Goal: Task Accomplishment & Management: Use online tool/utility

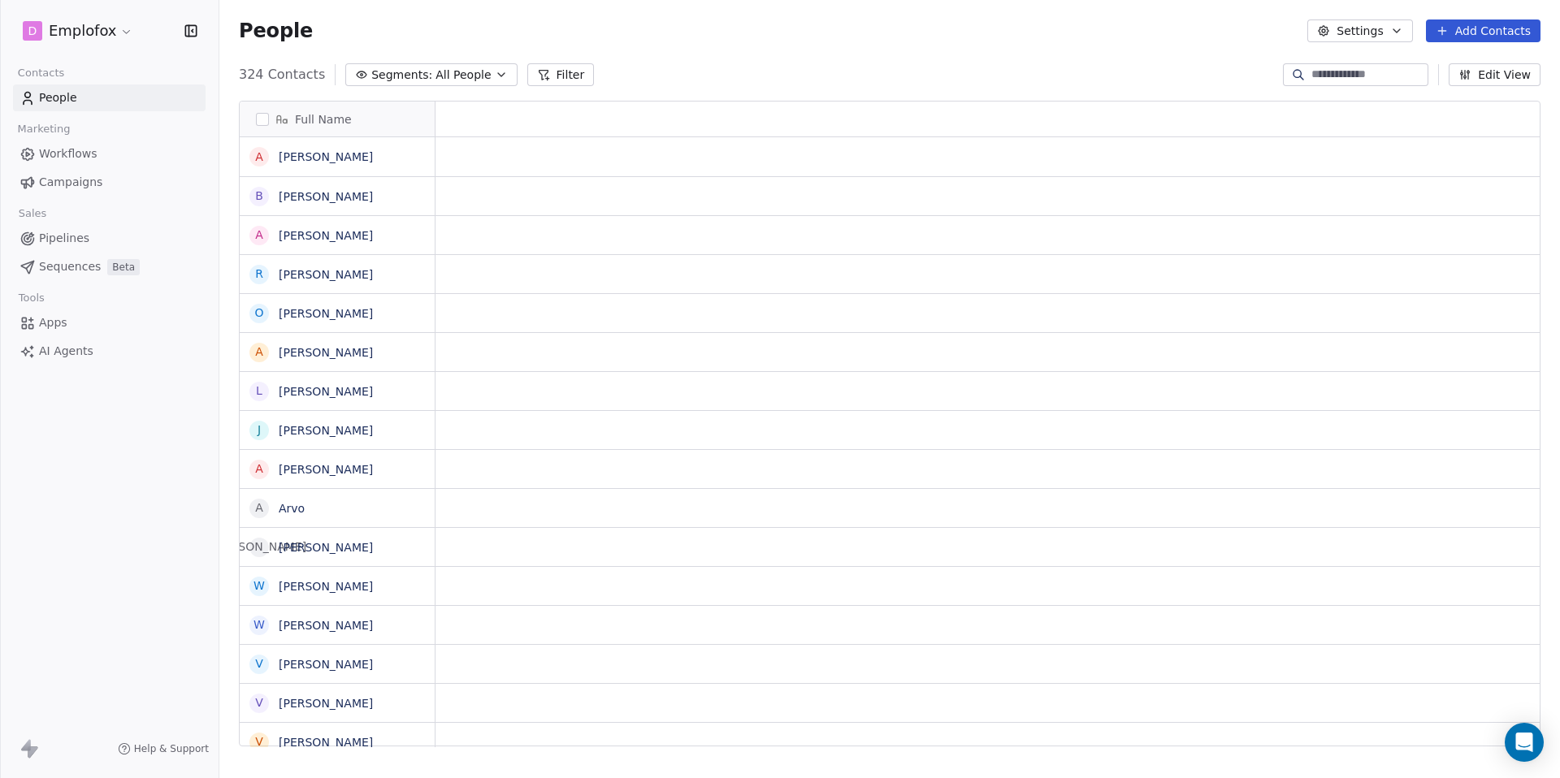
scroll to position [673, 1328]
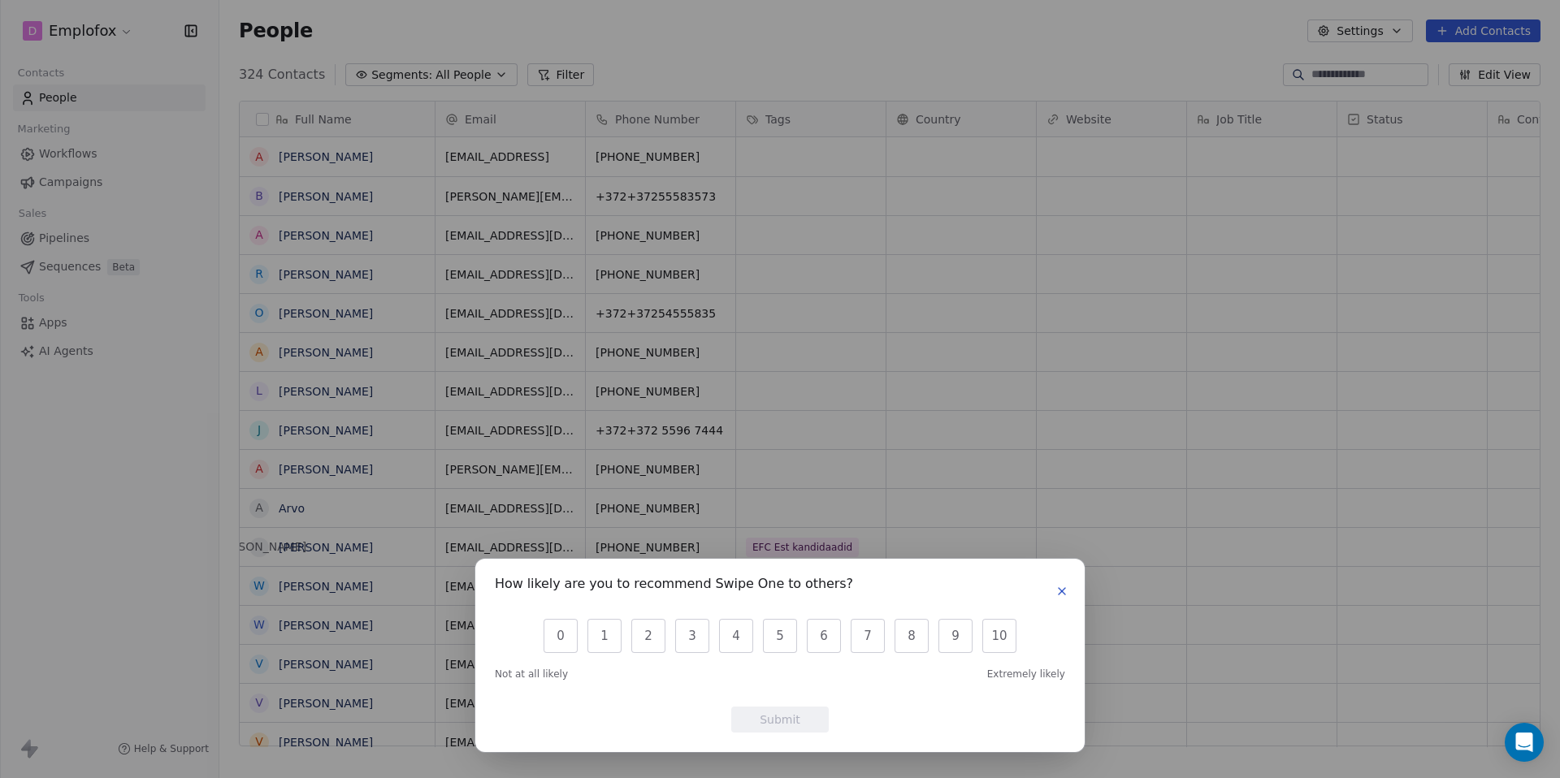
click at [1062, 586] on icon "button" at bounding box center [1061, 591] width 13 height 13
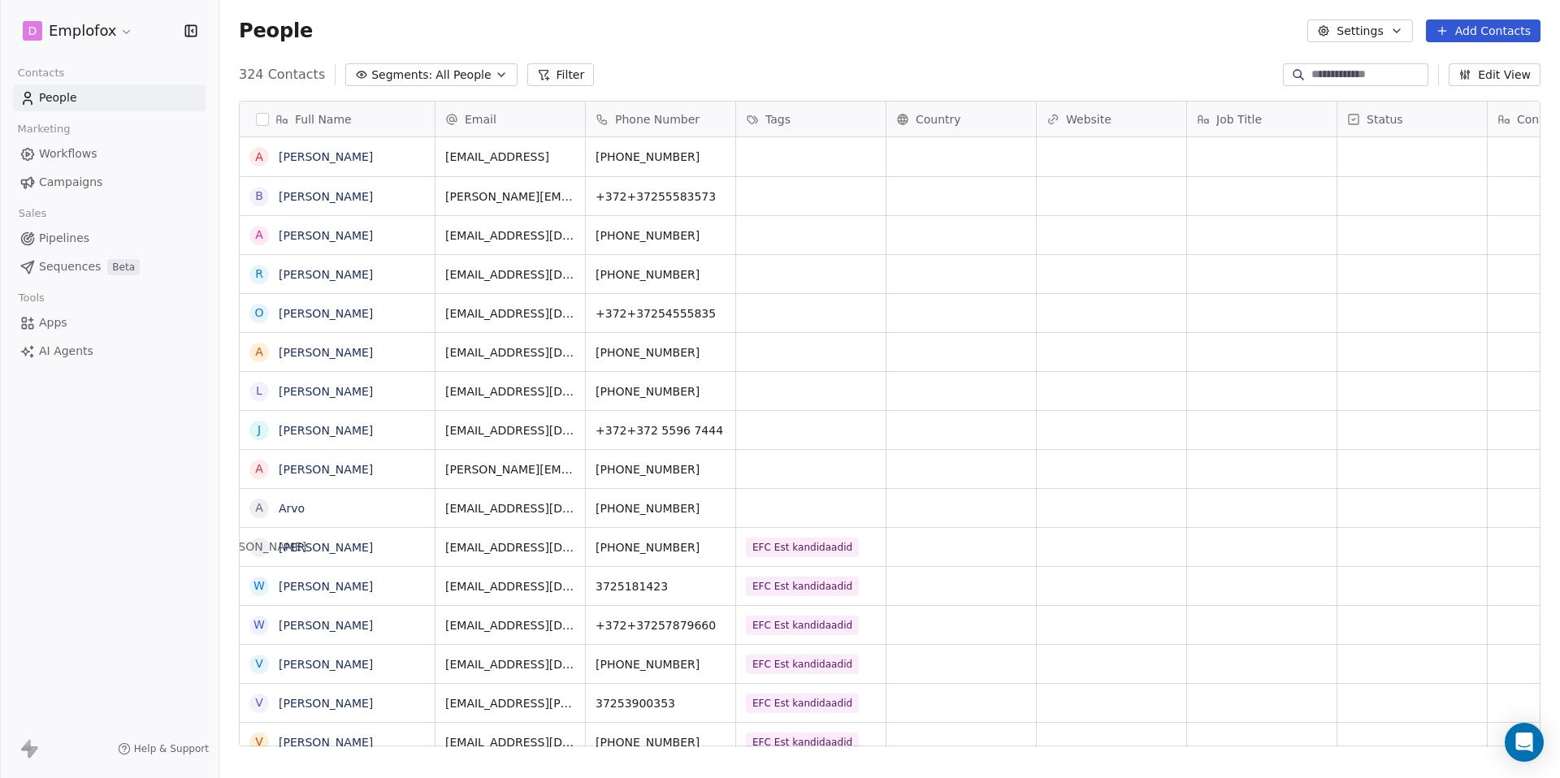
click at [87, 157] on span "Workflows" at bounding box center [68, 153] width 58 height 17
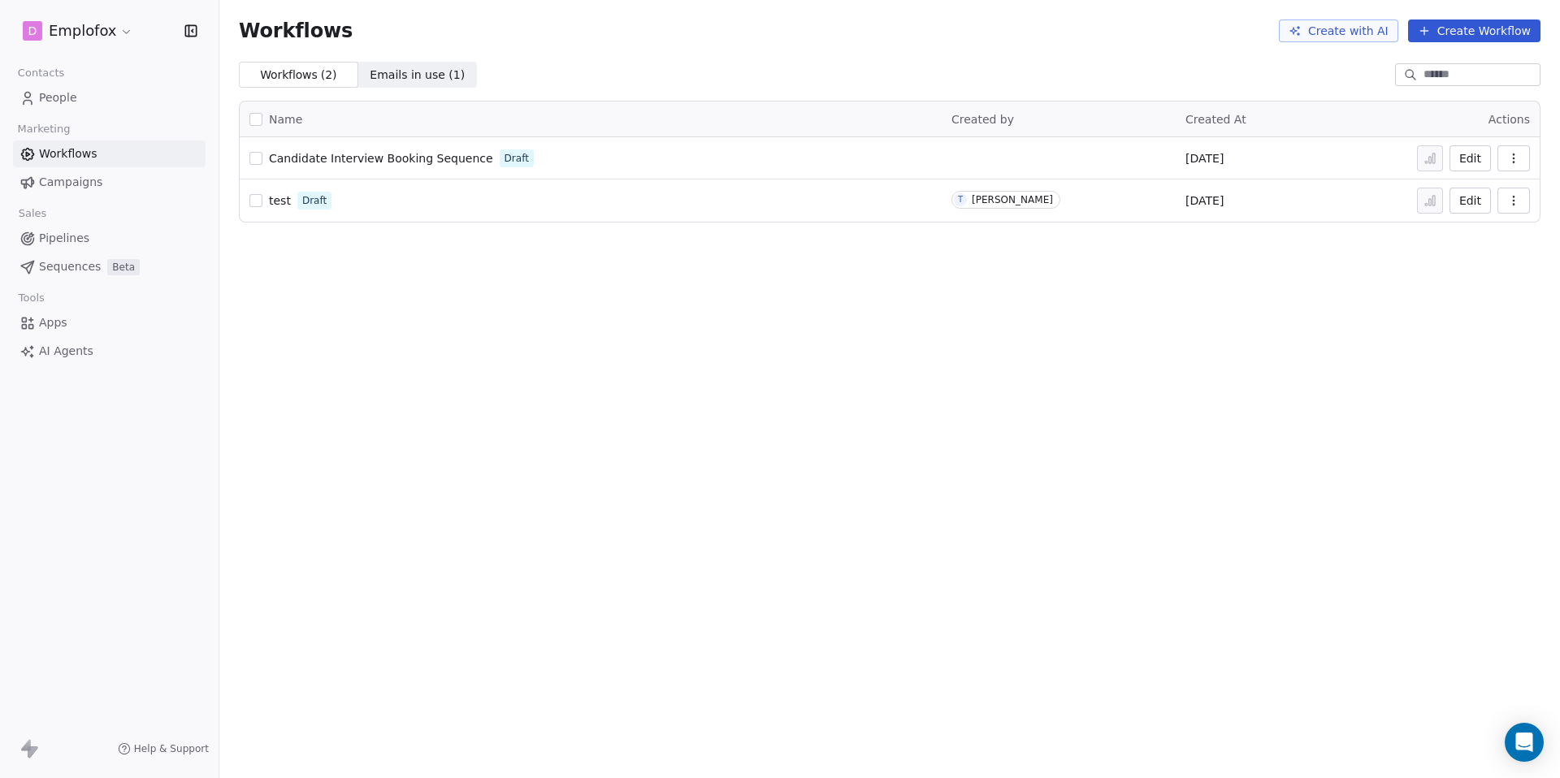
click at [72, 244] on span "Pipelines" at bounding box center [64, 238] width 50 height 17
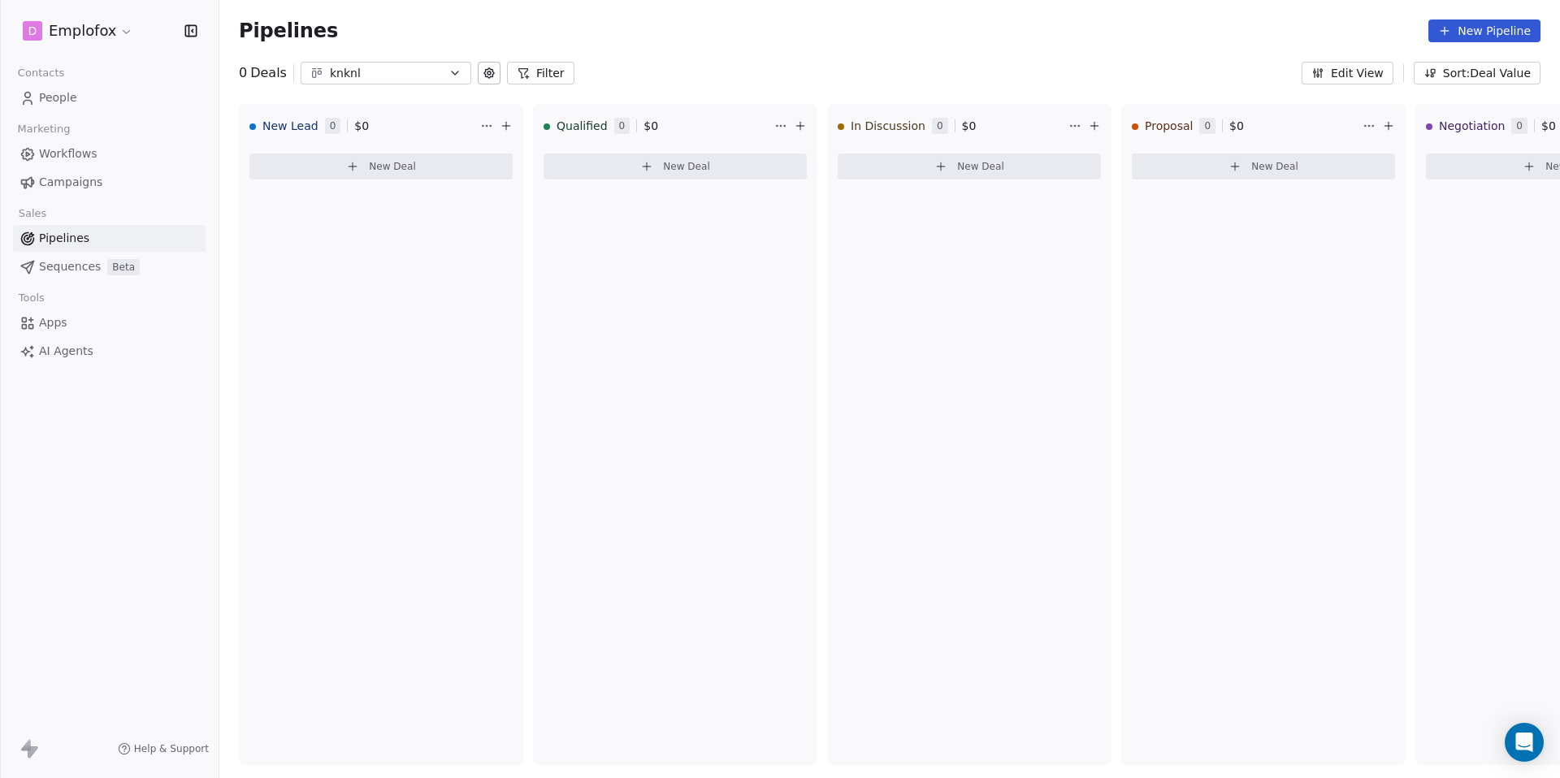
click at [75, 267] on span "Sequences" at bounding box center [70, 266] width 62 height 17
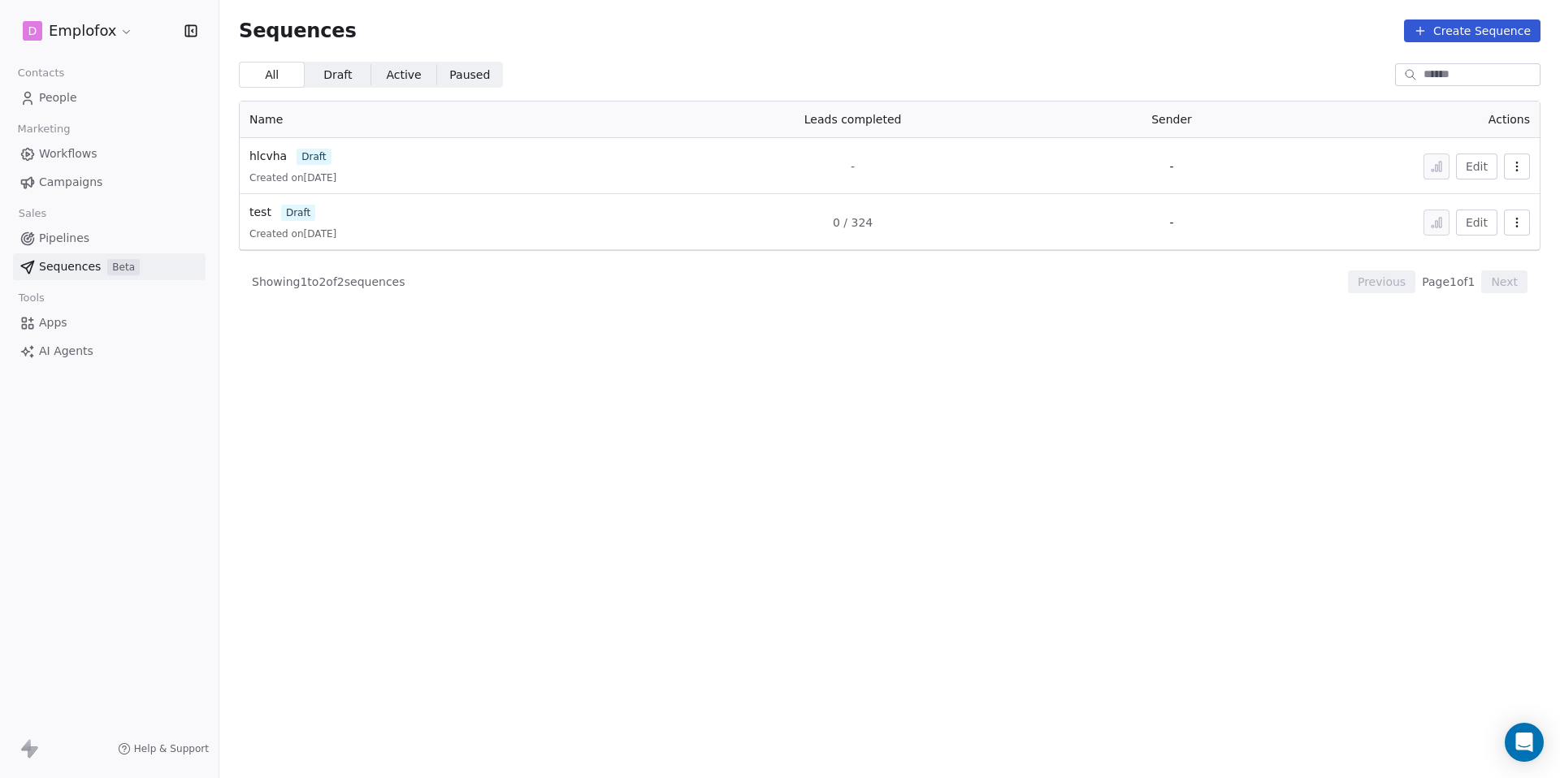
click at [1465, 28] on button "Create Sequence" at bounding box center [1472, 30] width 136 height 23
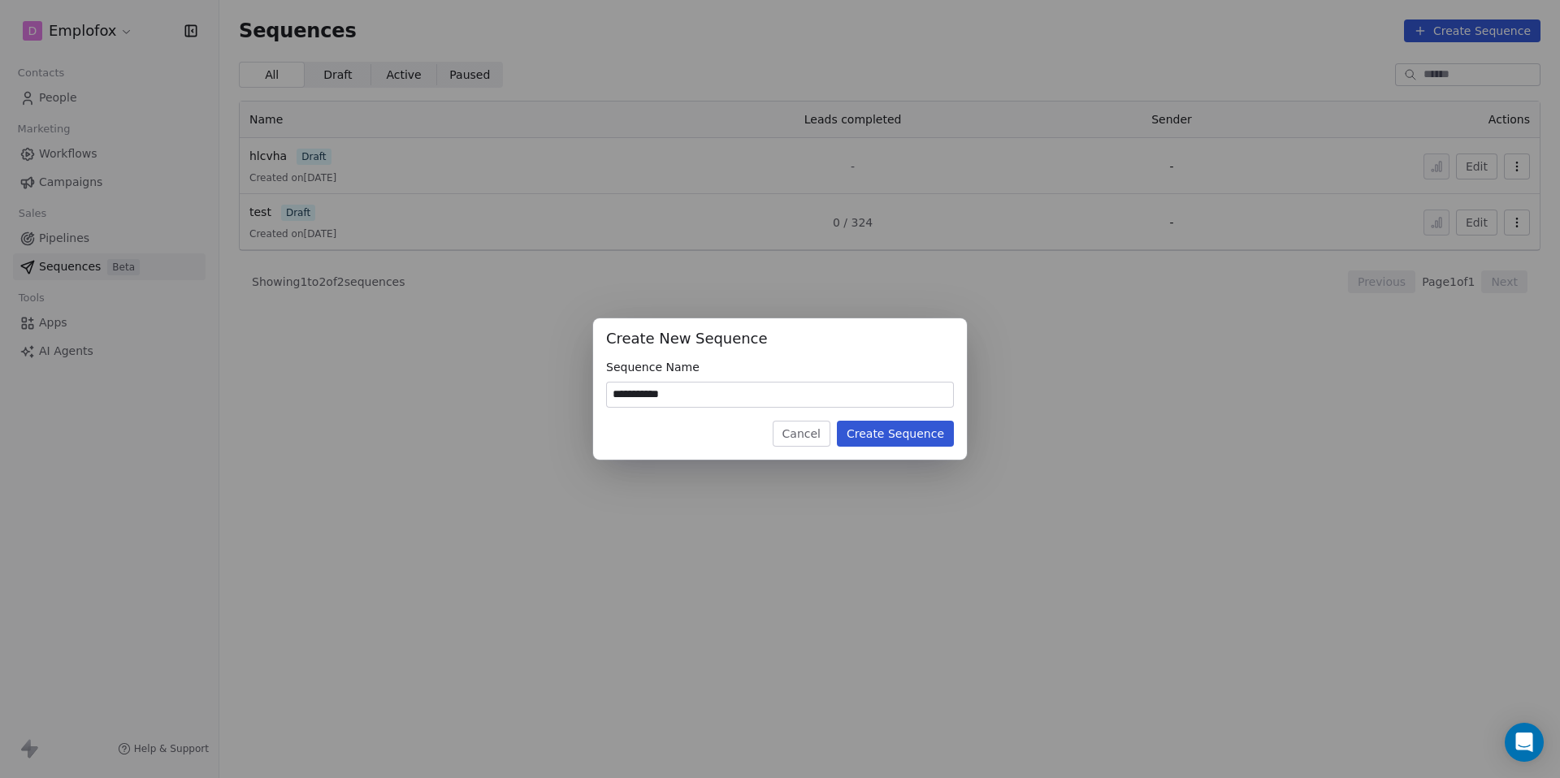
type input "**********"
click at [911, 438] on button "Create Sequence" at bounding box center [895, 434] width 117 height 26
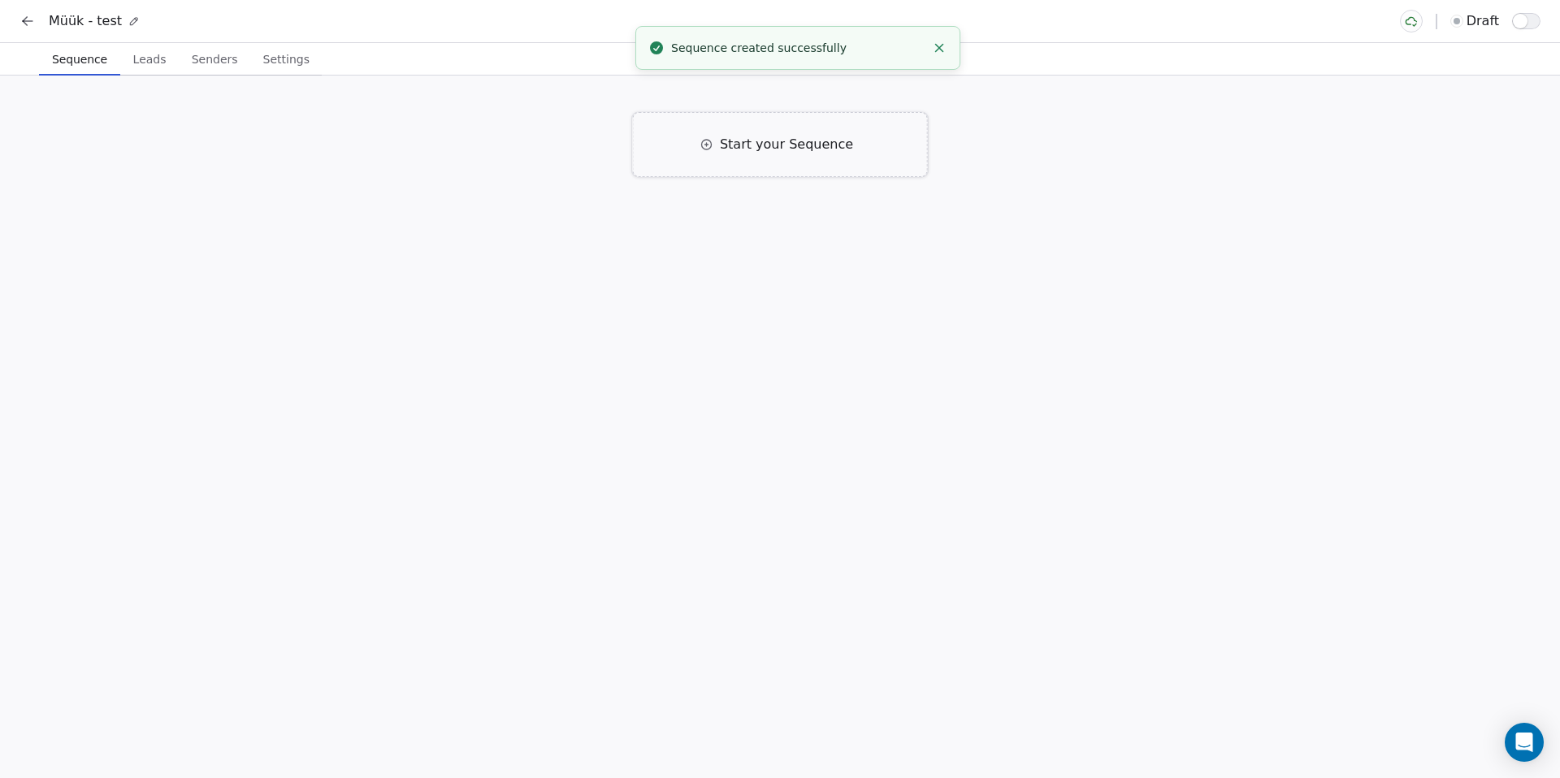
click at [772, 157] on div "Start your Sequence" at bounding box center [780, 144] width 295 height 65
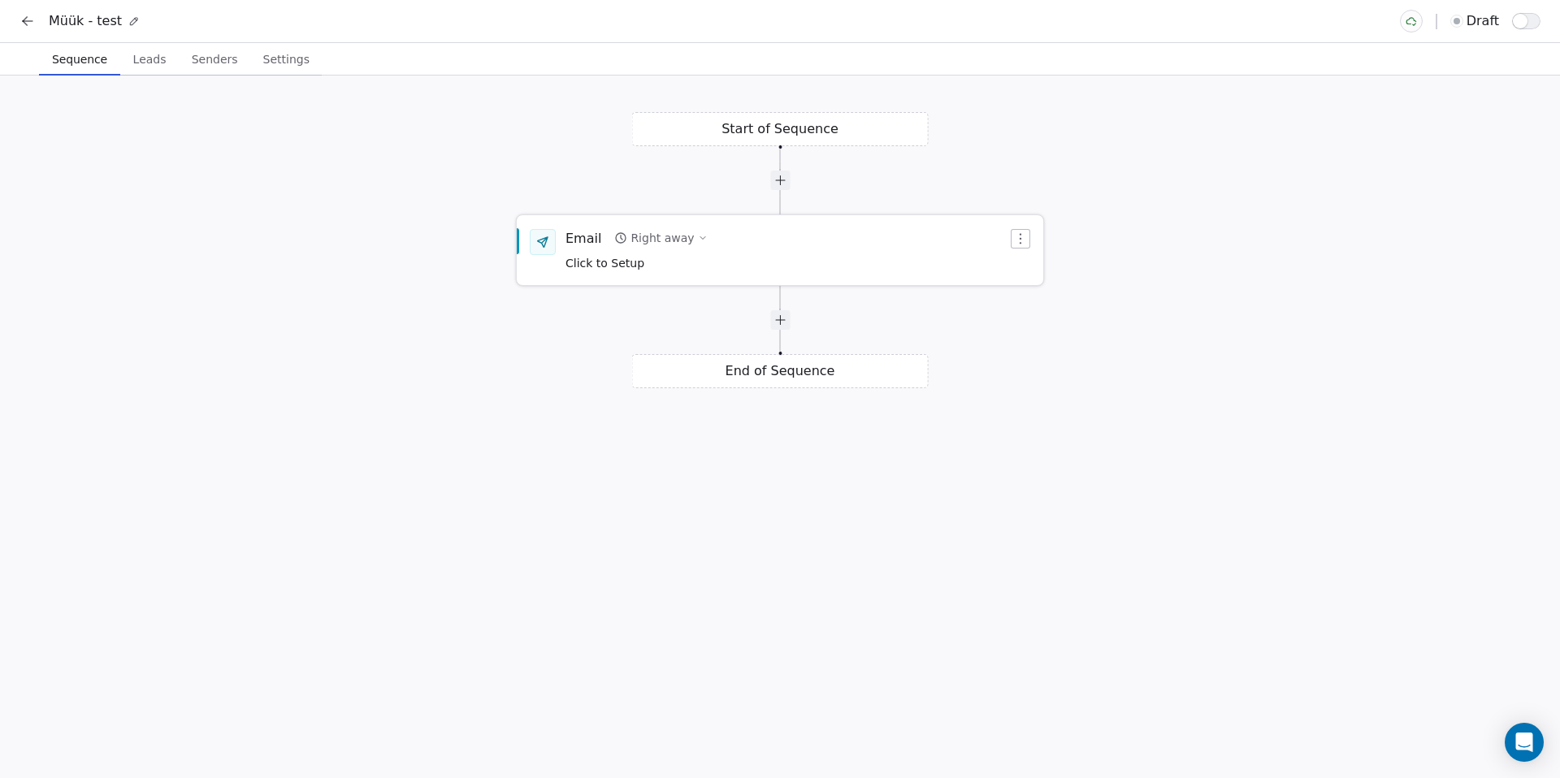
click at [633, 266] on span "Click to Setup" at bounding box center [604, 263] width 79 height 13
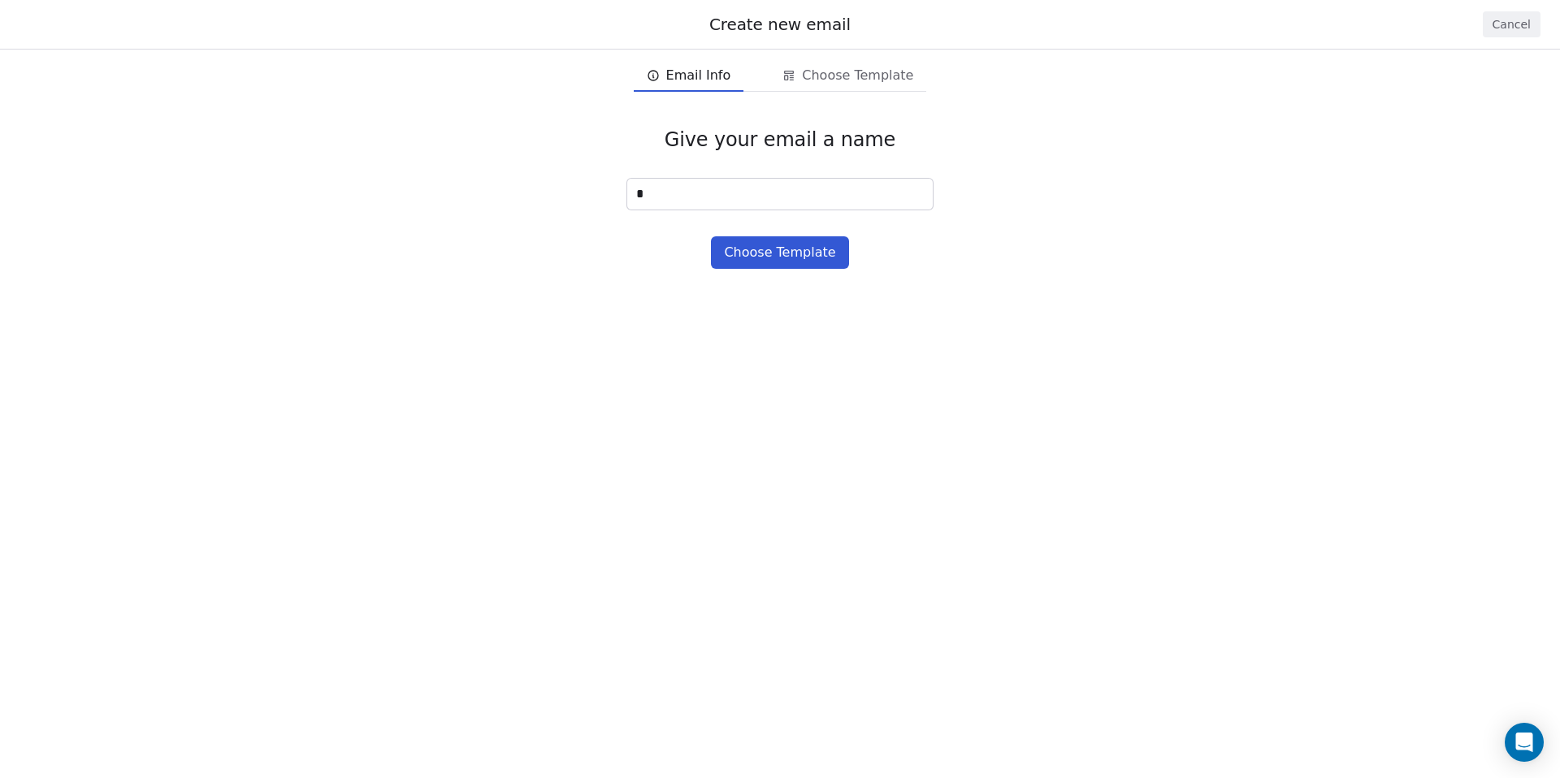
type input "*"
click at [743, 251] on button "Choose Template" at bounding box center [779, 252] width 137 height 32
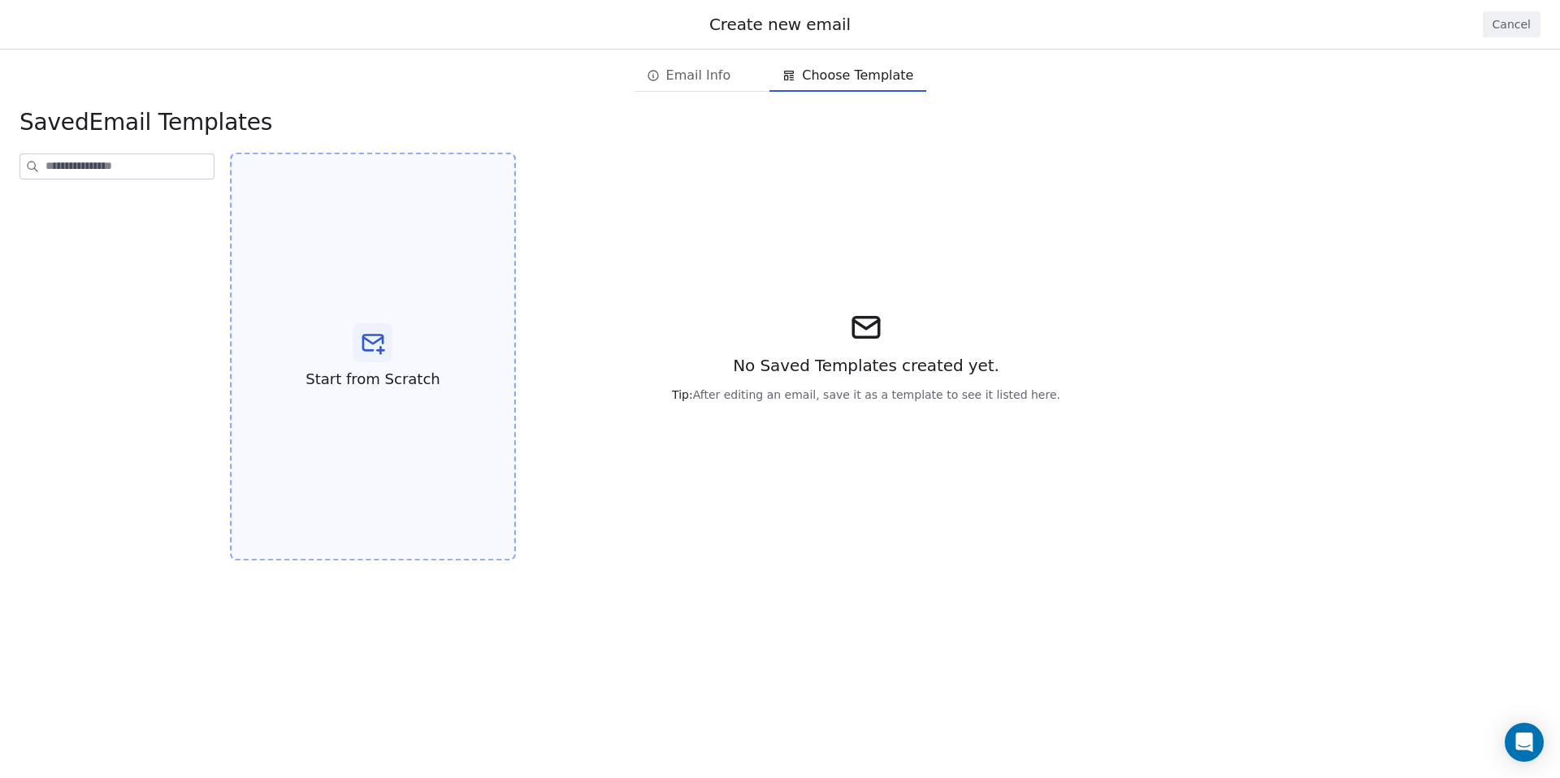
click at [453, 335] on div "Start from Scratch" at bounding box center [373, 357] width 286 height 409
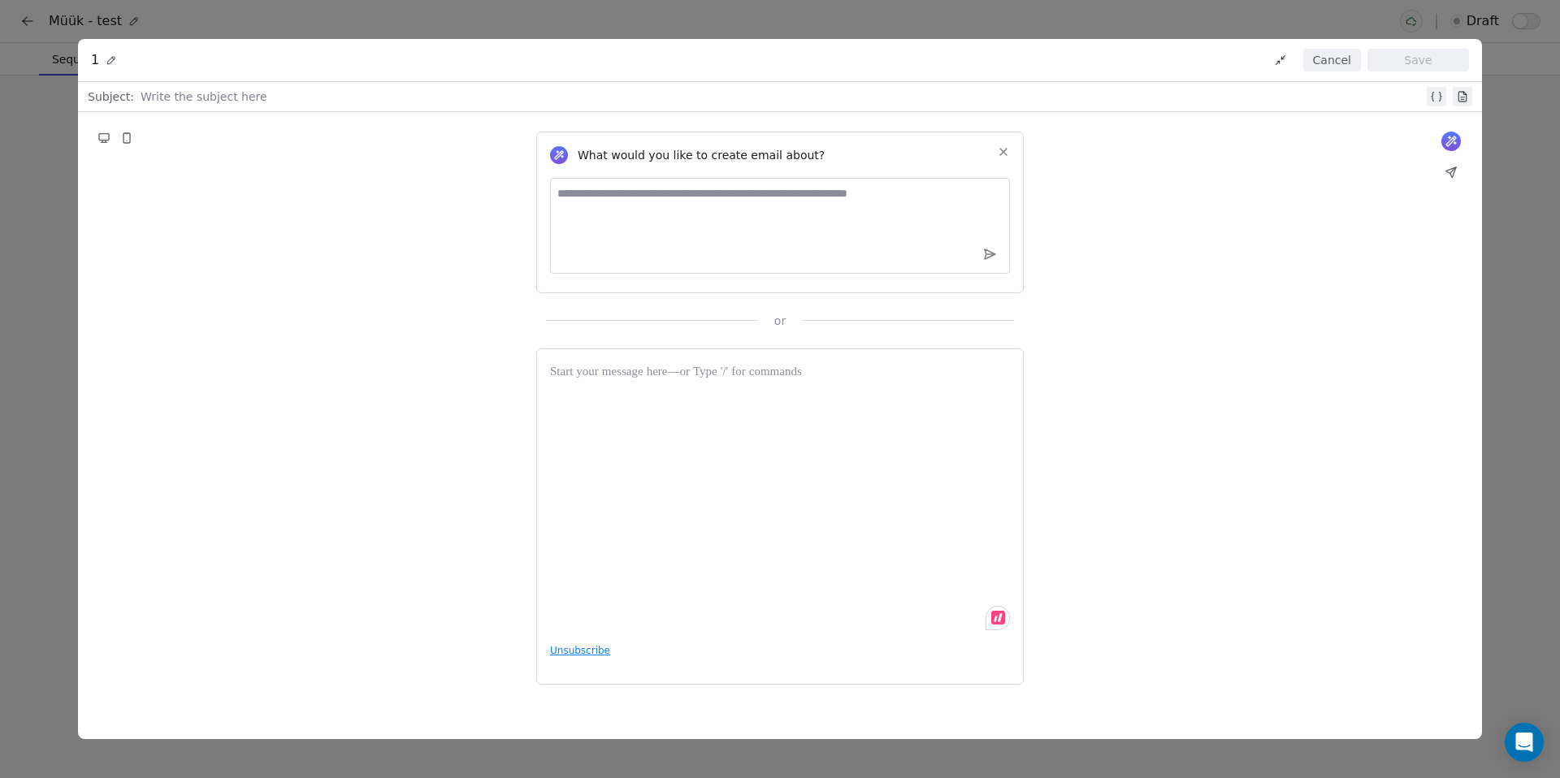
click at [1339, 62] on button "Cancel" at bounding box center [1332, 60] width 58 height 23
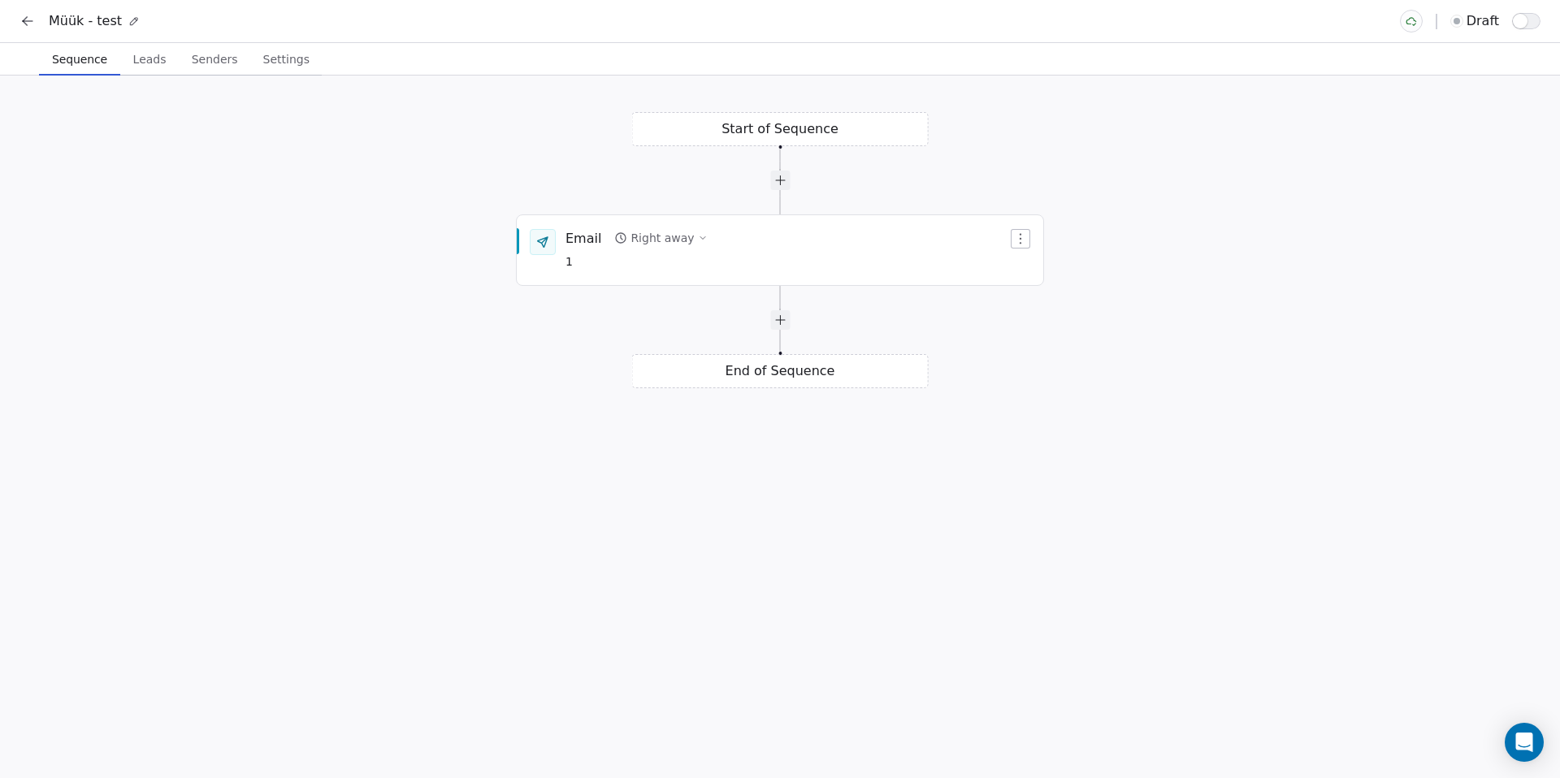
click at [25, 27] on icon at bounding box center [27, 21] width 16 height 16
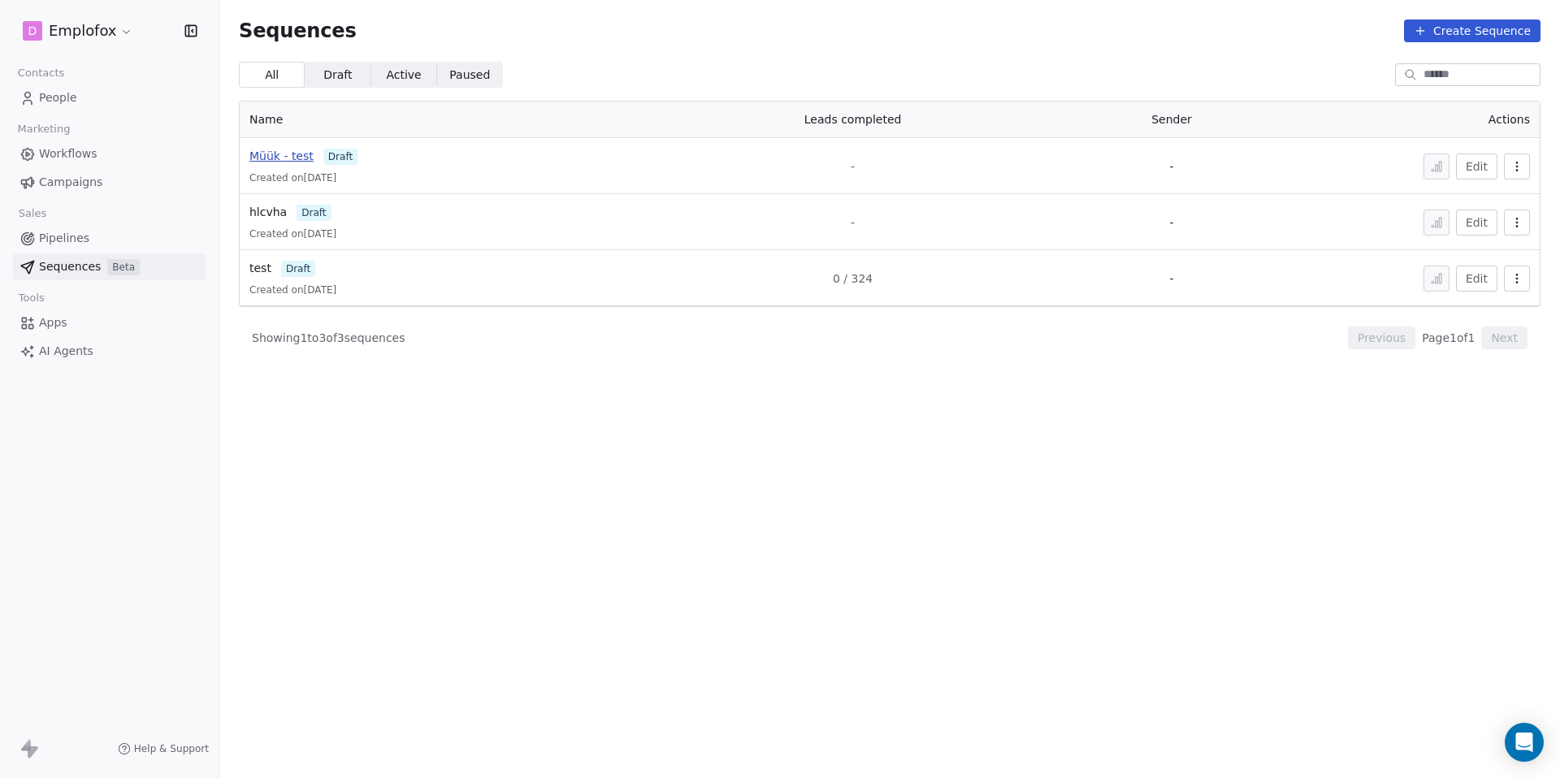
click at [269, 159] on span "Müük - test" at bounding box center [281, 155] width 64 height 13
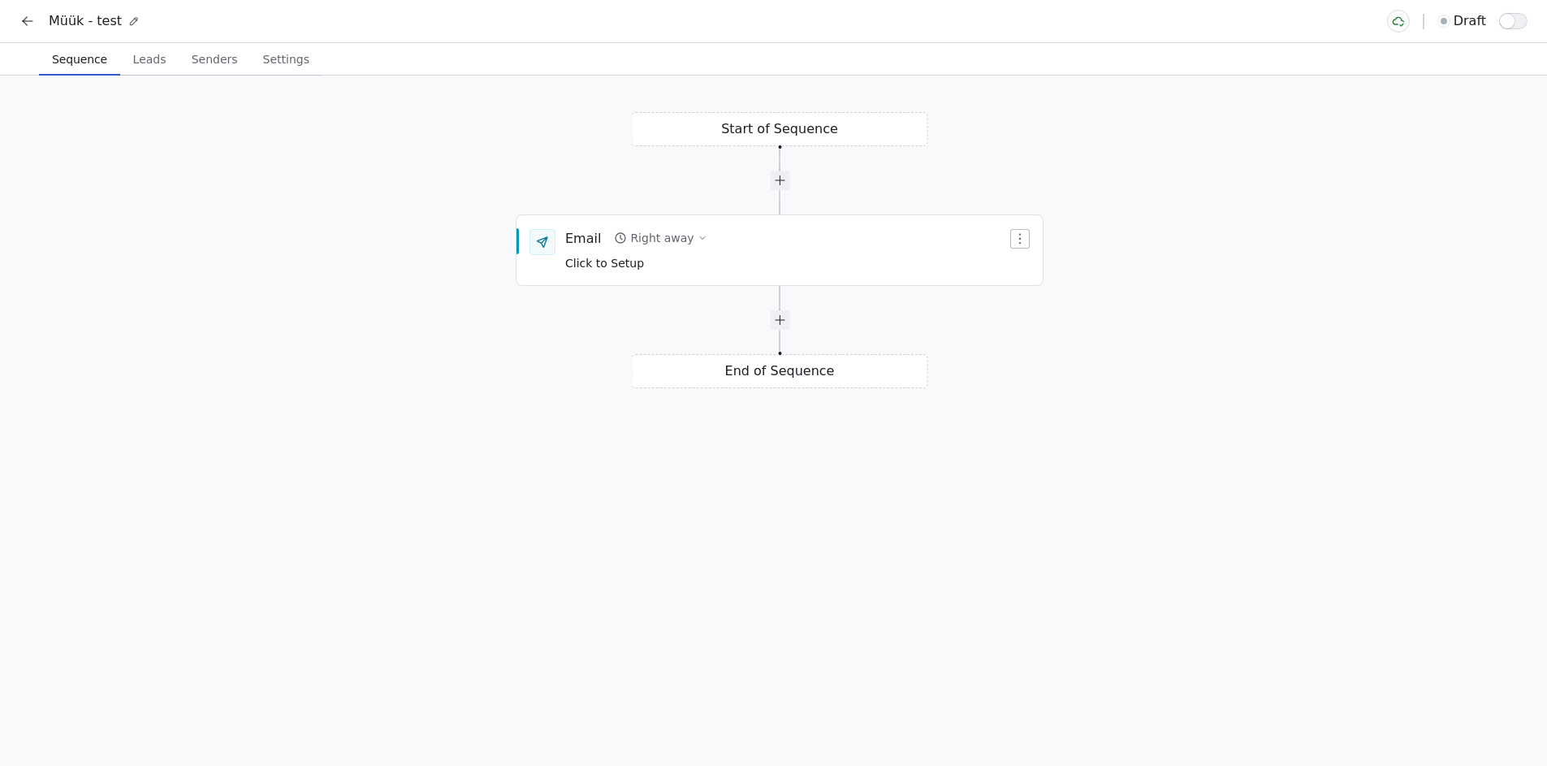
click at [155, 71] on button "Leads Leads" at bounding box center [149, 59] width 58 height 32
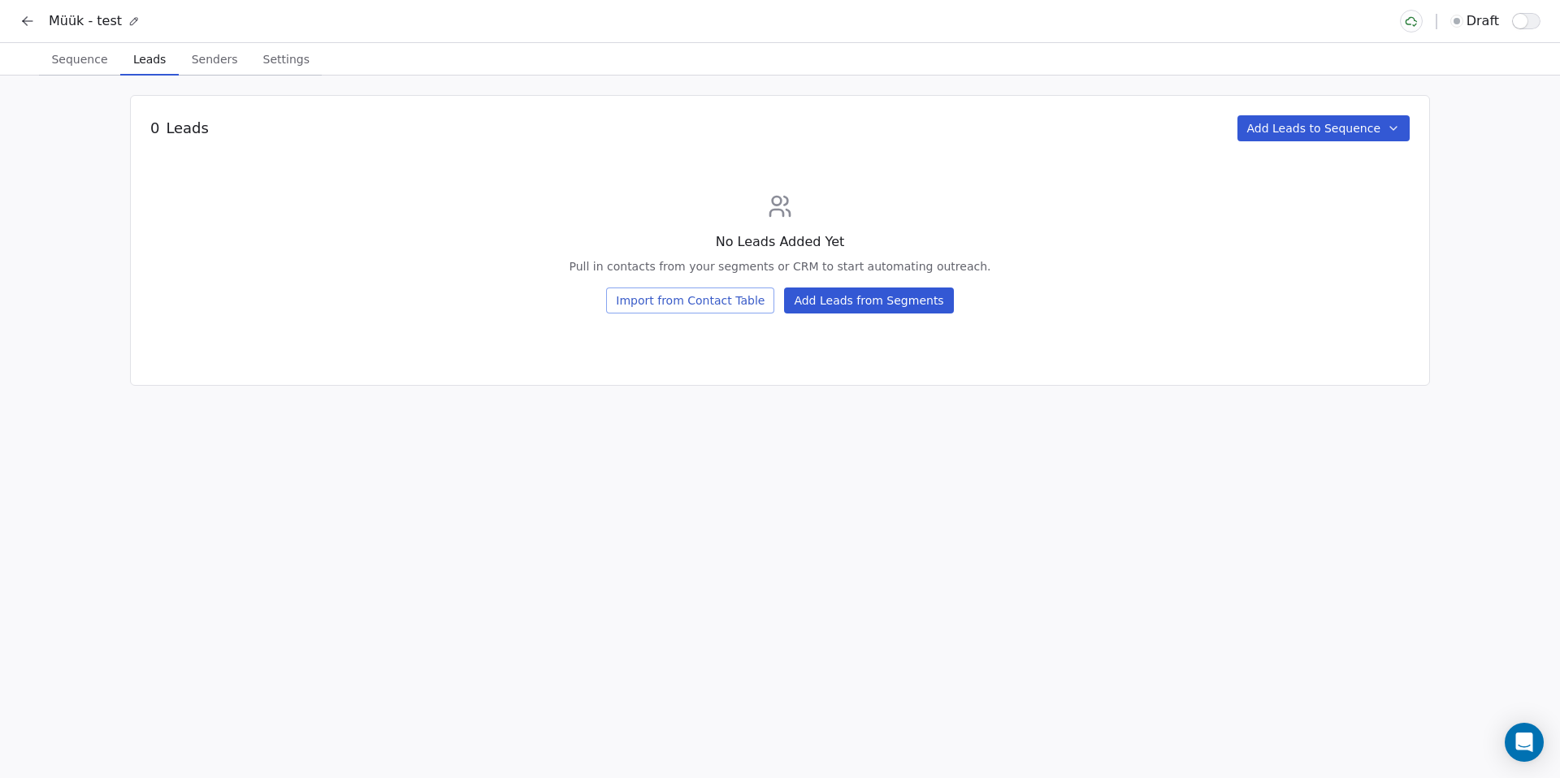
click at [741, 303] on button "Import from Contact Table" at bounding box center [690, 301] width 168 height 26
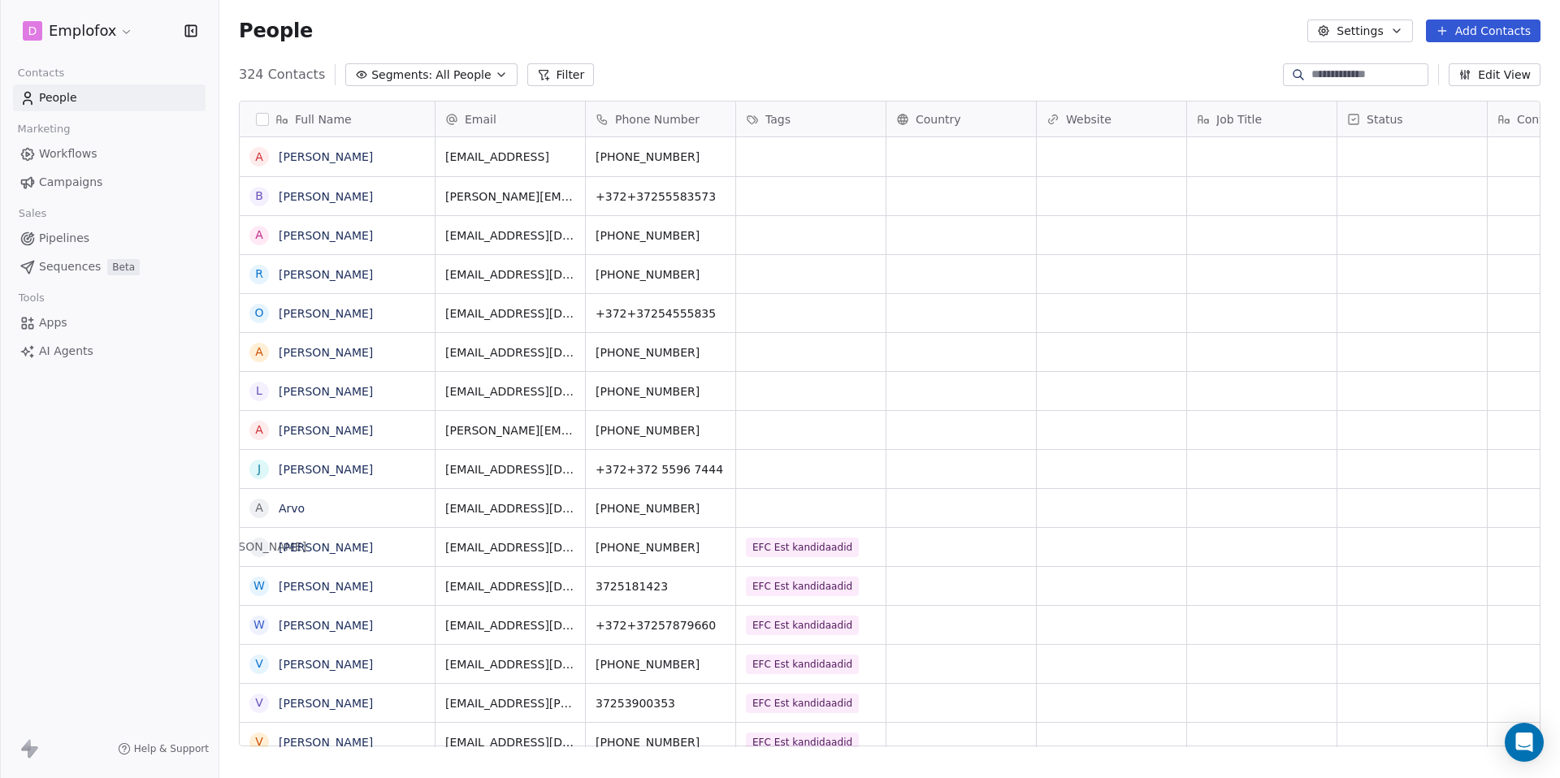
scroll to position [673, 1328]
click at [1466, 34] on button "Add Contacts" at bounding box center [1483, 30] width 115 height 23
click at [1453, 92] on span "Import from CSV" at bounding box center [1479, 92] width 94 height 17
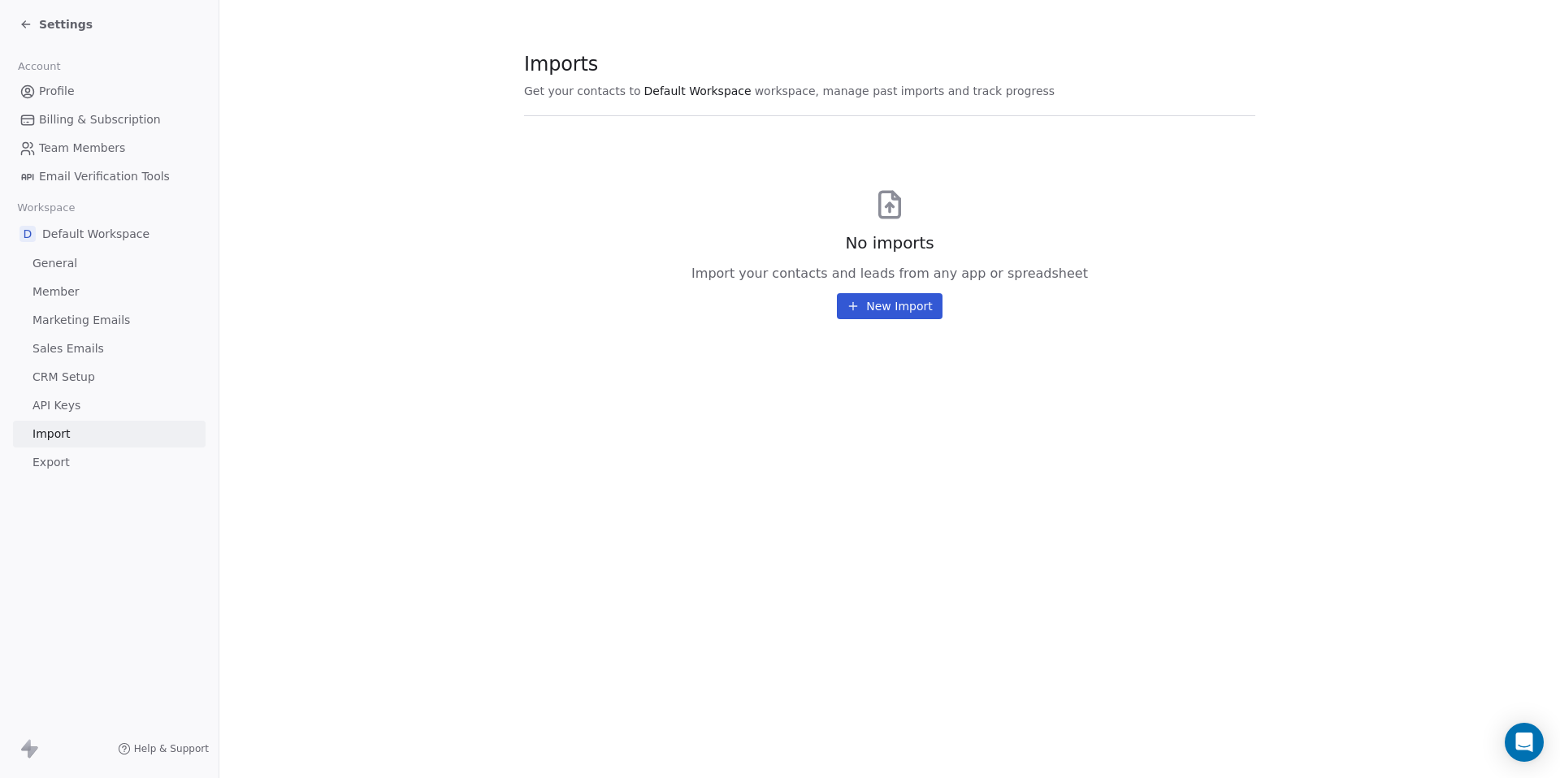
click at [900, 311] on button "New Import" at bounding box center [889, 306] width 105 height 26
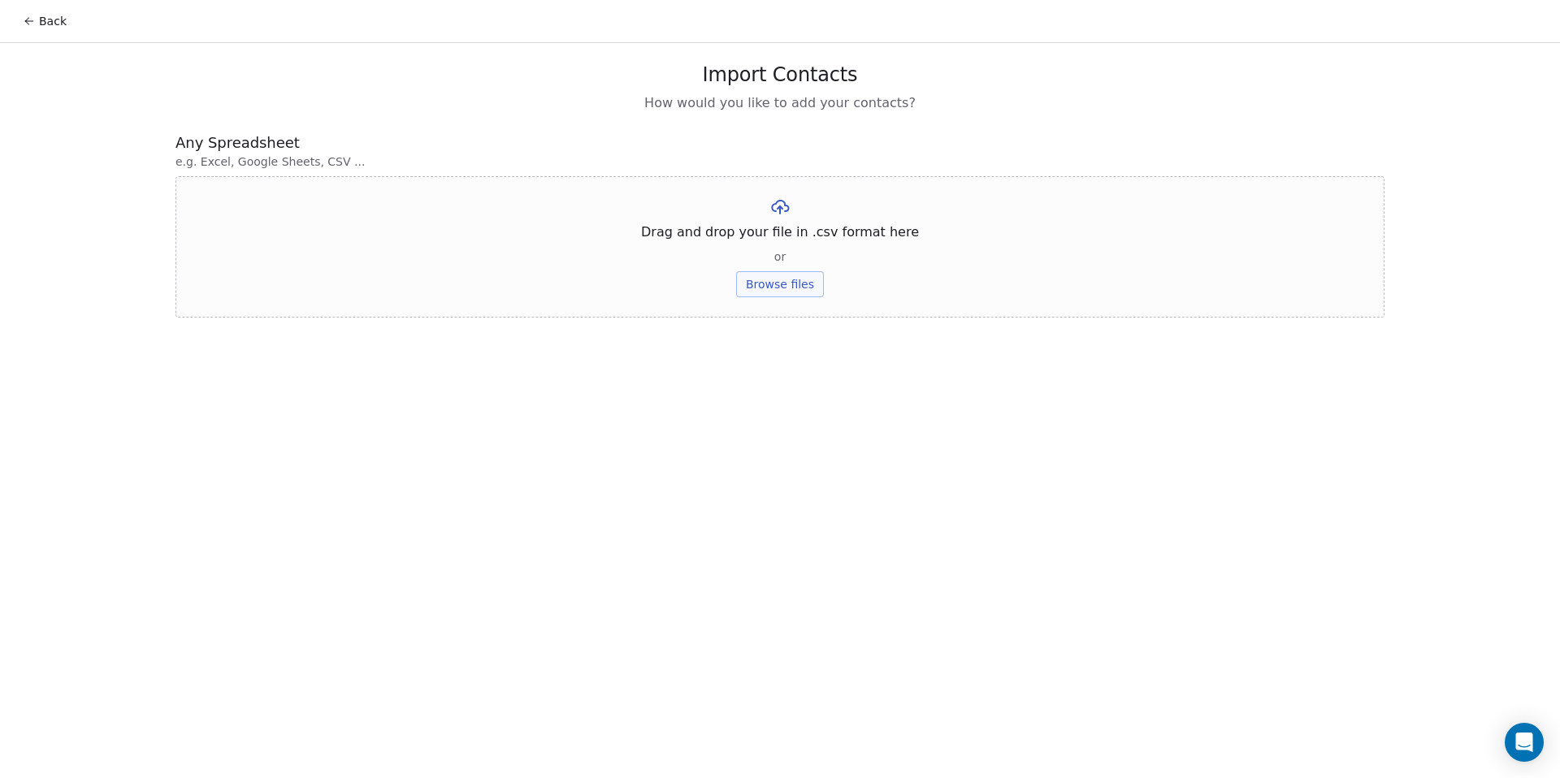
click at [784, 283] on button "Browse files" at bounding box center [780, 284] width 88 height 26
click at [764, 278] on button "Browse files" at bounding box center [780, 284] width 88 height 26
click at [785, 288] on button "Browse files" at bounding box center [780, 284] width 88 height 26
click at [790, 278] on button "Browse files" at bounding box center [780, 284] width 88 height 26
click at [773, 244] on button "Upload" at bounding box center [779, 239] width 59 height 26
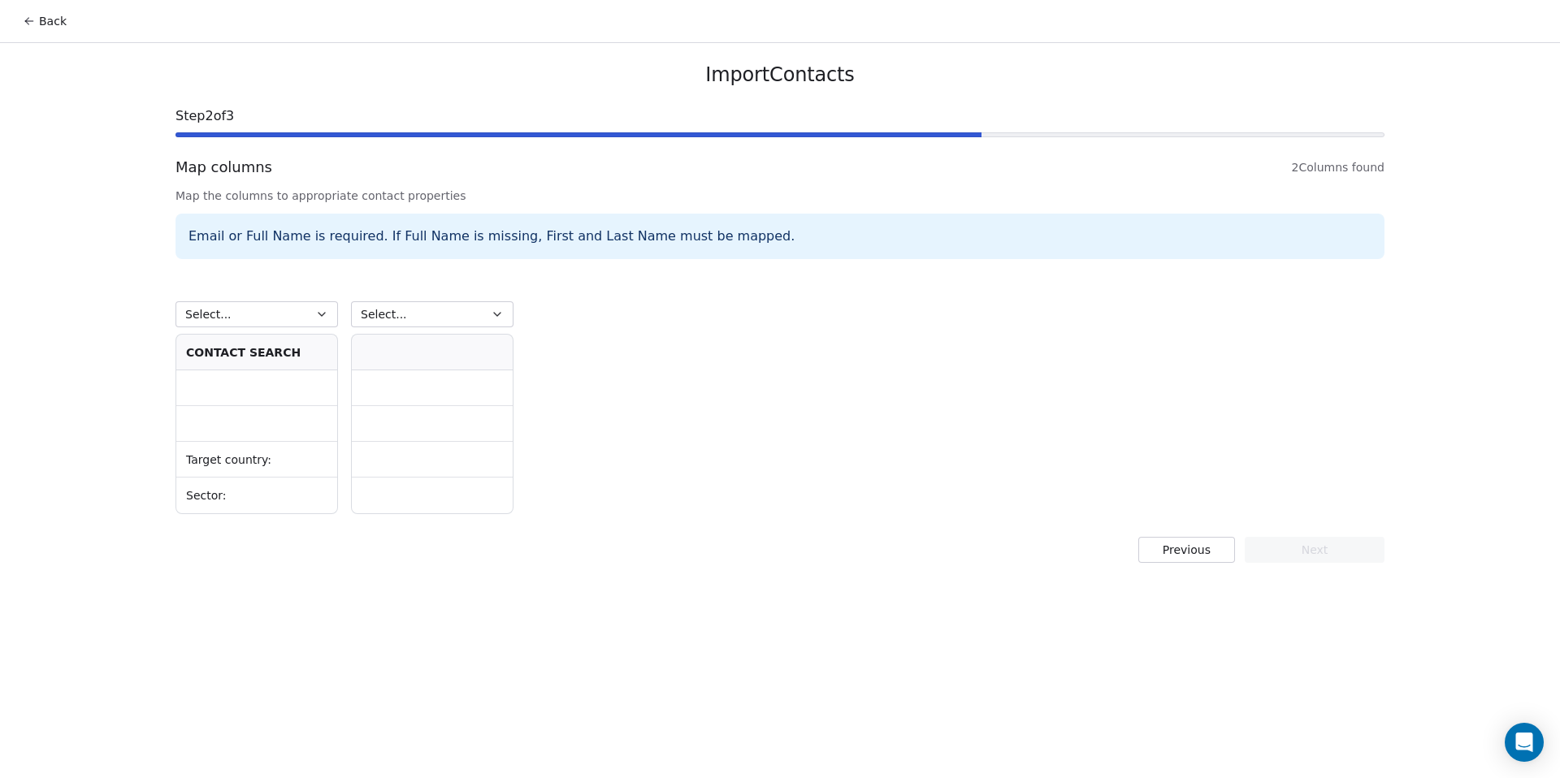
click at [392, 356] on th at bounding box center [432, 353] width 161 height 36
click at [378, 311] on span "Select..." at bounding box center [384, 314] width 46 height 16
click at [309, 316] on html "Back Import Contacts Step 2 of 3 Map columns 2 Columns found Map the columns to…" at bounding box center [780, 389] width 1560 height 778
click at [309, 316] on button "Select..." at bounding box center [256, 314] width 162 height 26
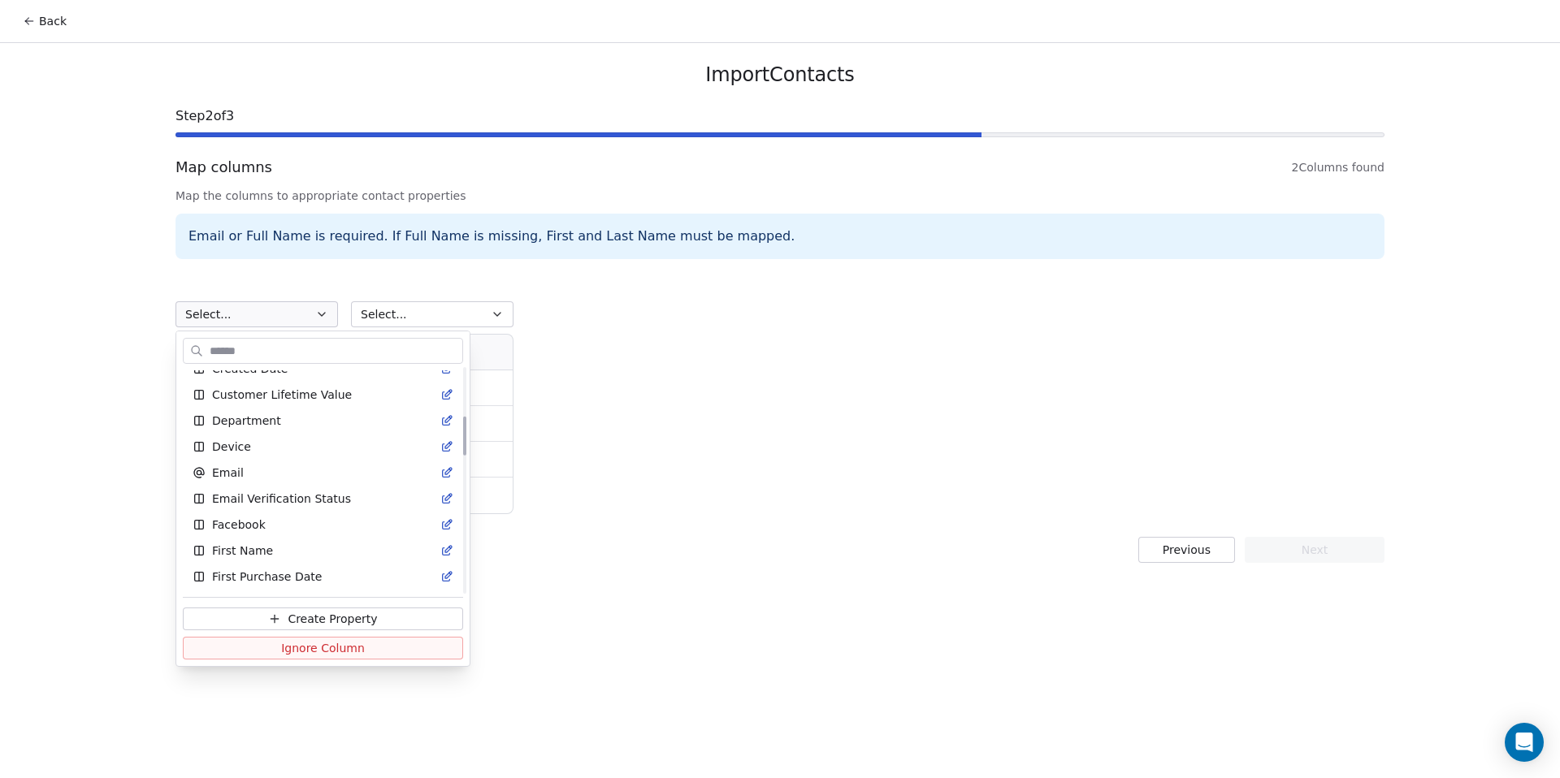
scroll to position [277, 0]
click at [295, 470] on div "Email" at bounding box center [323, 470] width 261 height 16
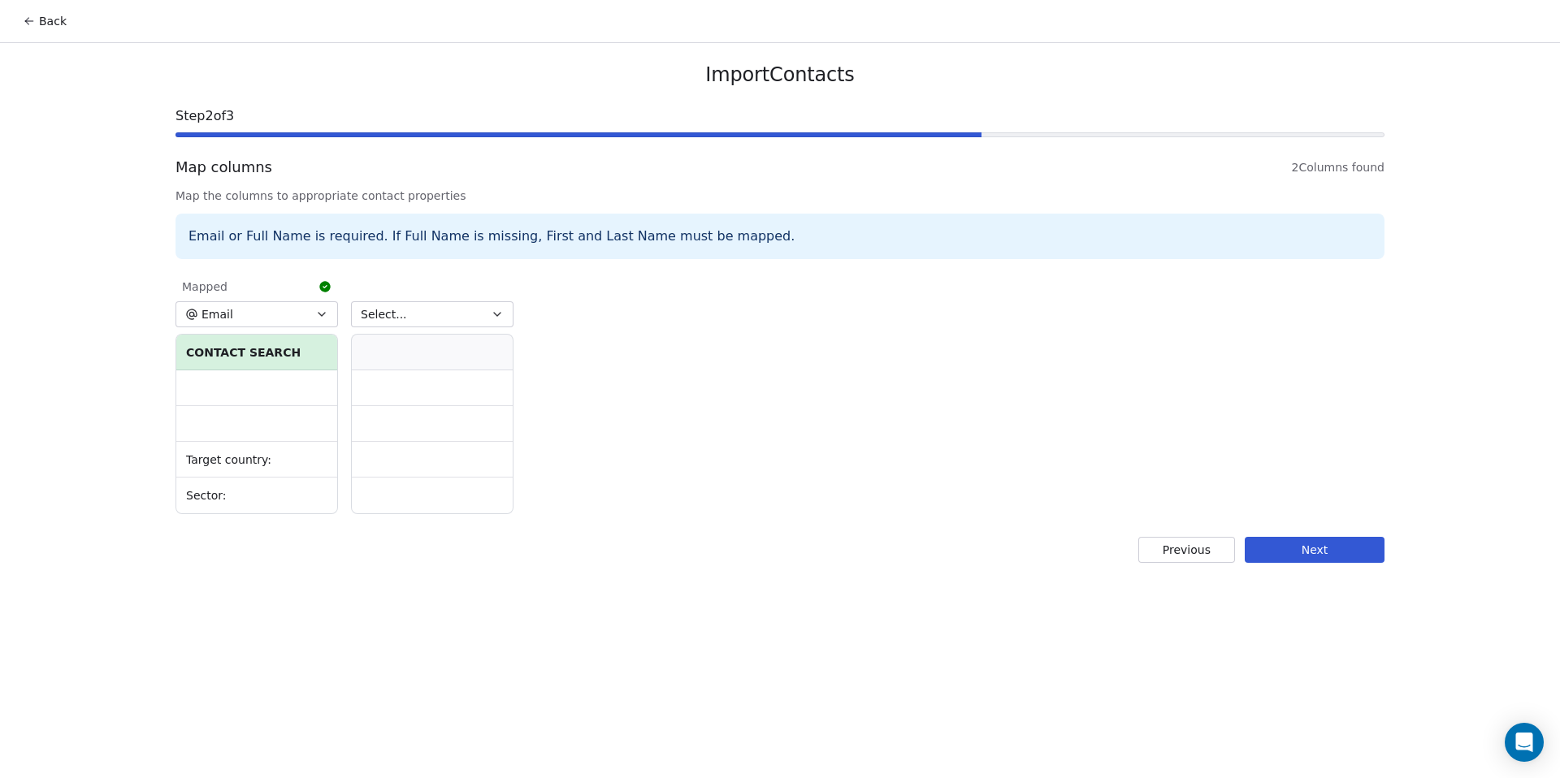
click at [400, 354] on th at bounding box center [432, 353] width 161 height 36
click at [262, 461] on td "Target country:" at bounding box center [256, 460] width 161 height 36
click at [397, 459] on td at bounding box center [432, 460] width 161 height 36
click at [465, 309] on button "Select..." at bounding box center [432, 314] width 162 height 26
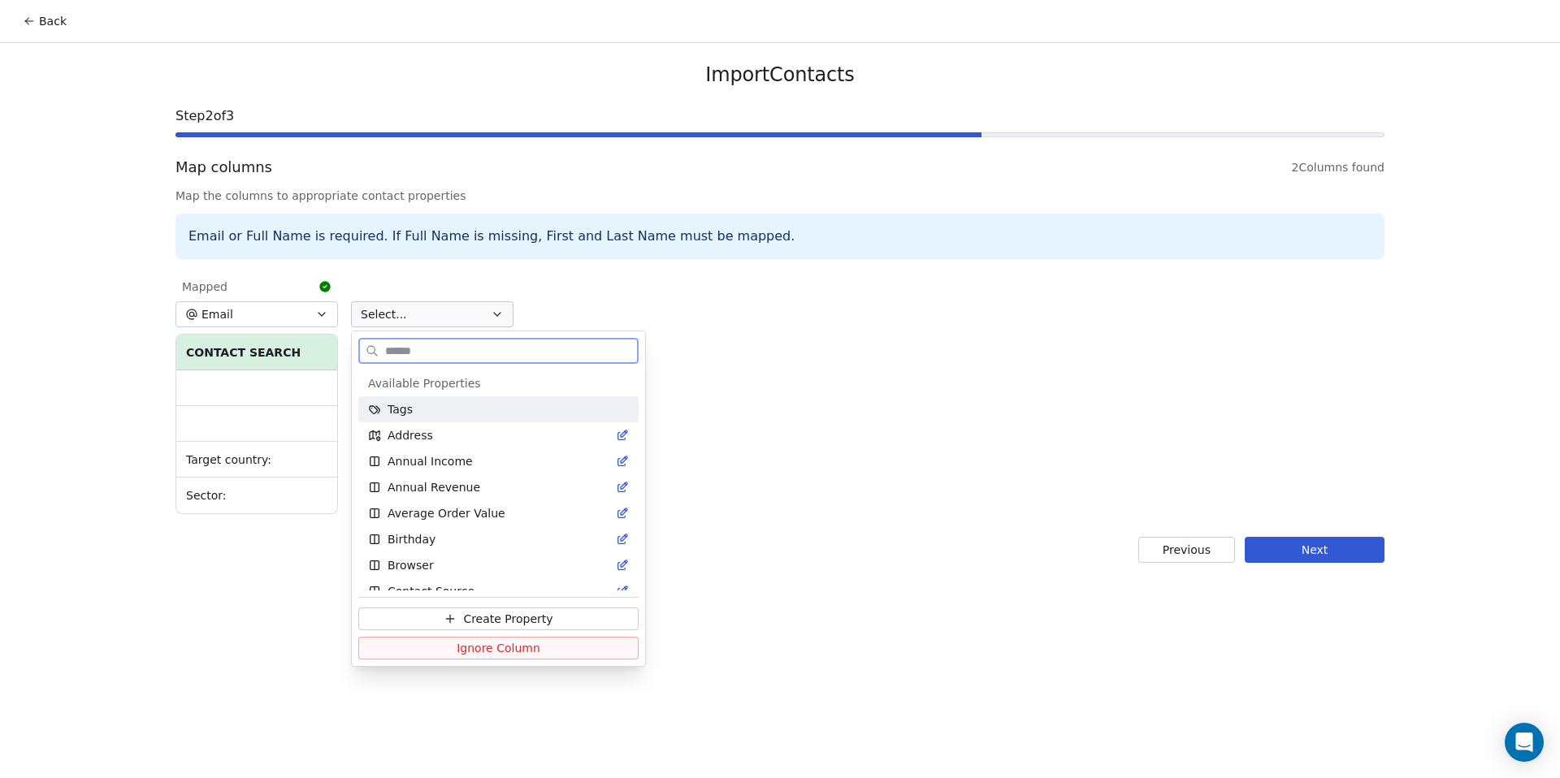
click at [443, 415] on div "Tags" at bounding box center [498, 409] width 261 height 16
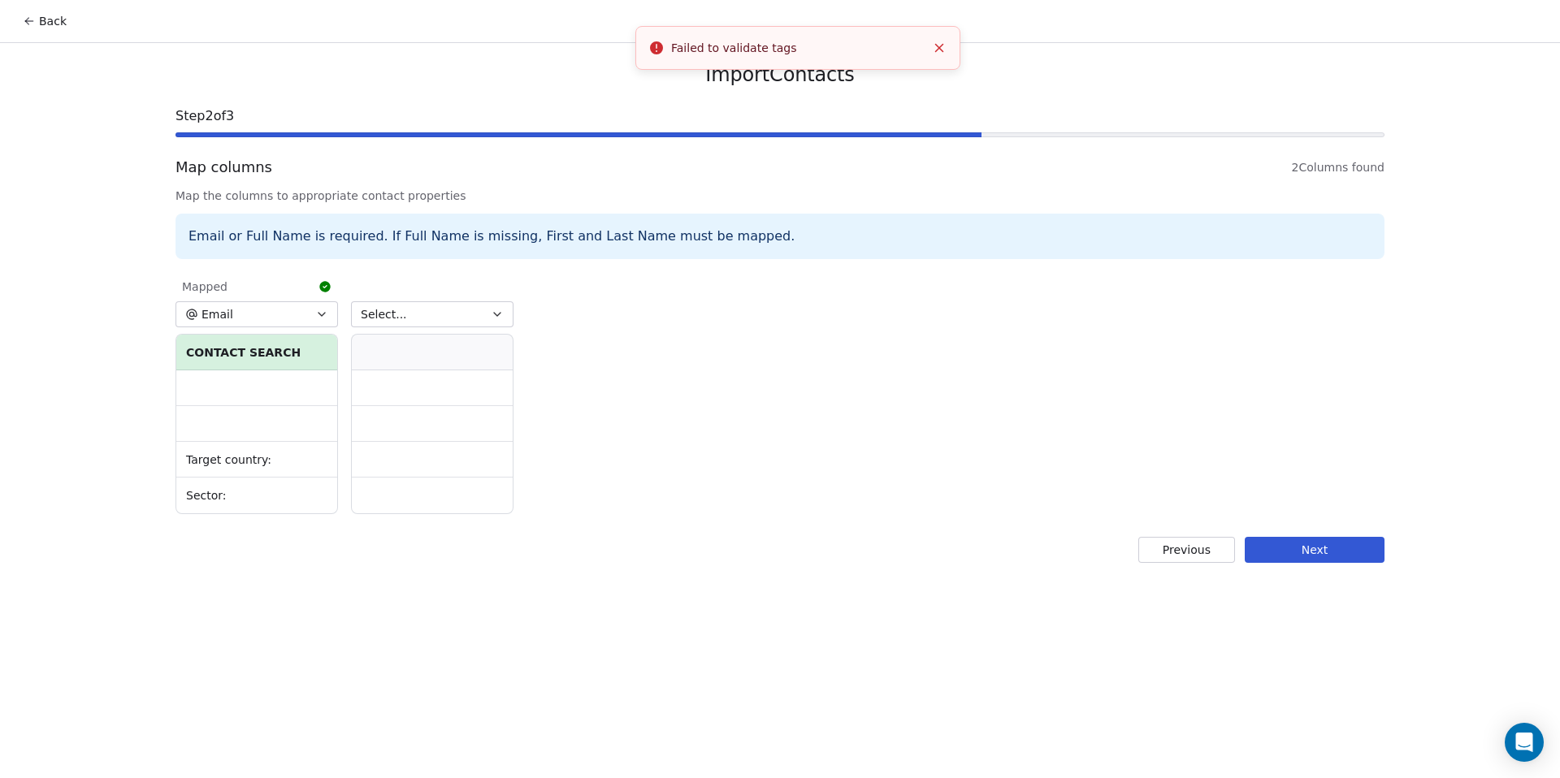
click at [315, 318] on icon "button" at bounding box center [321, 314] width 13 height 13
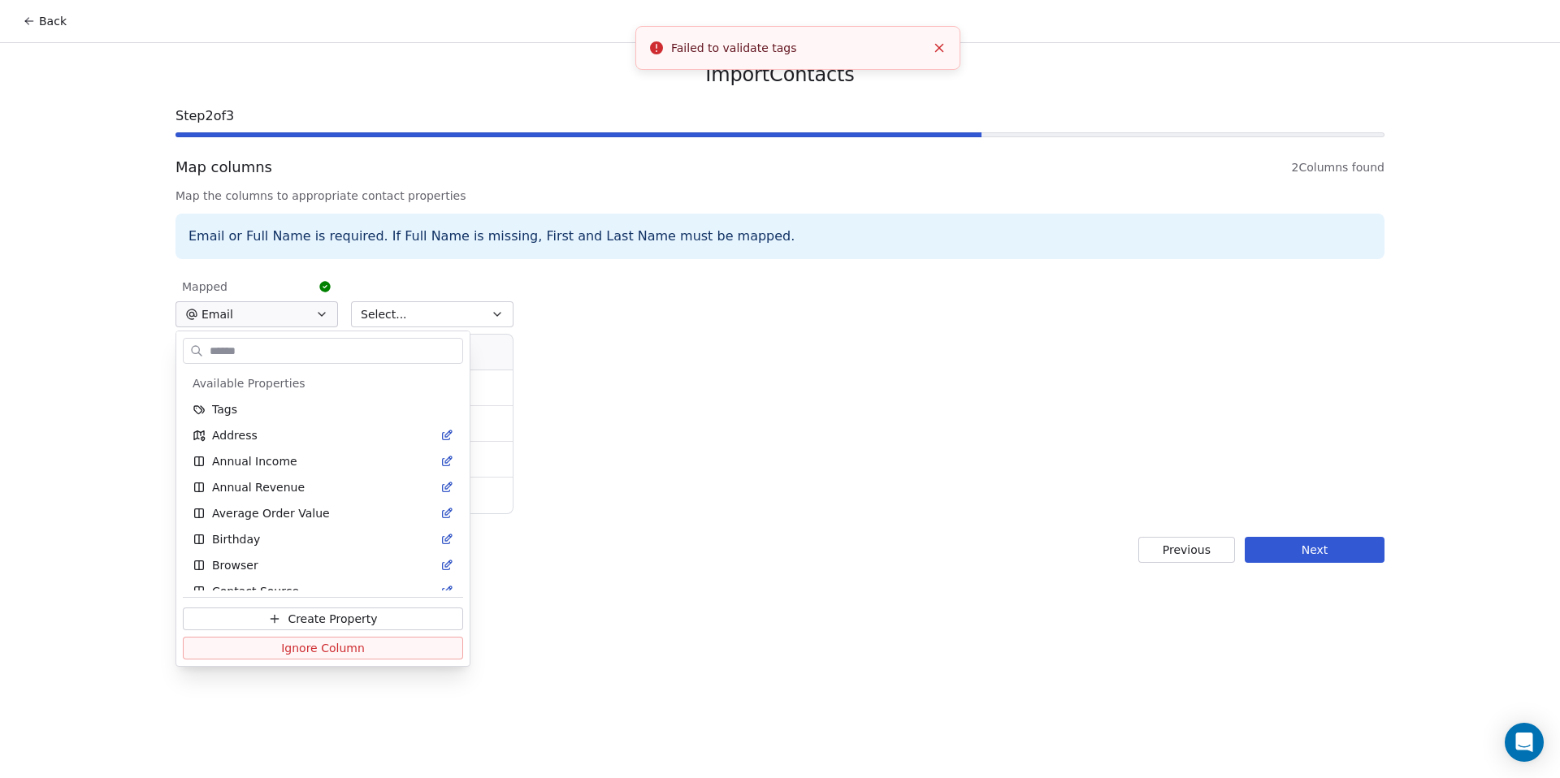
scroll to position [170, 0]
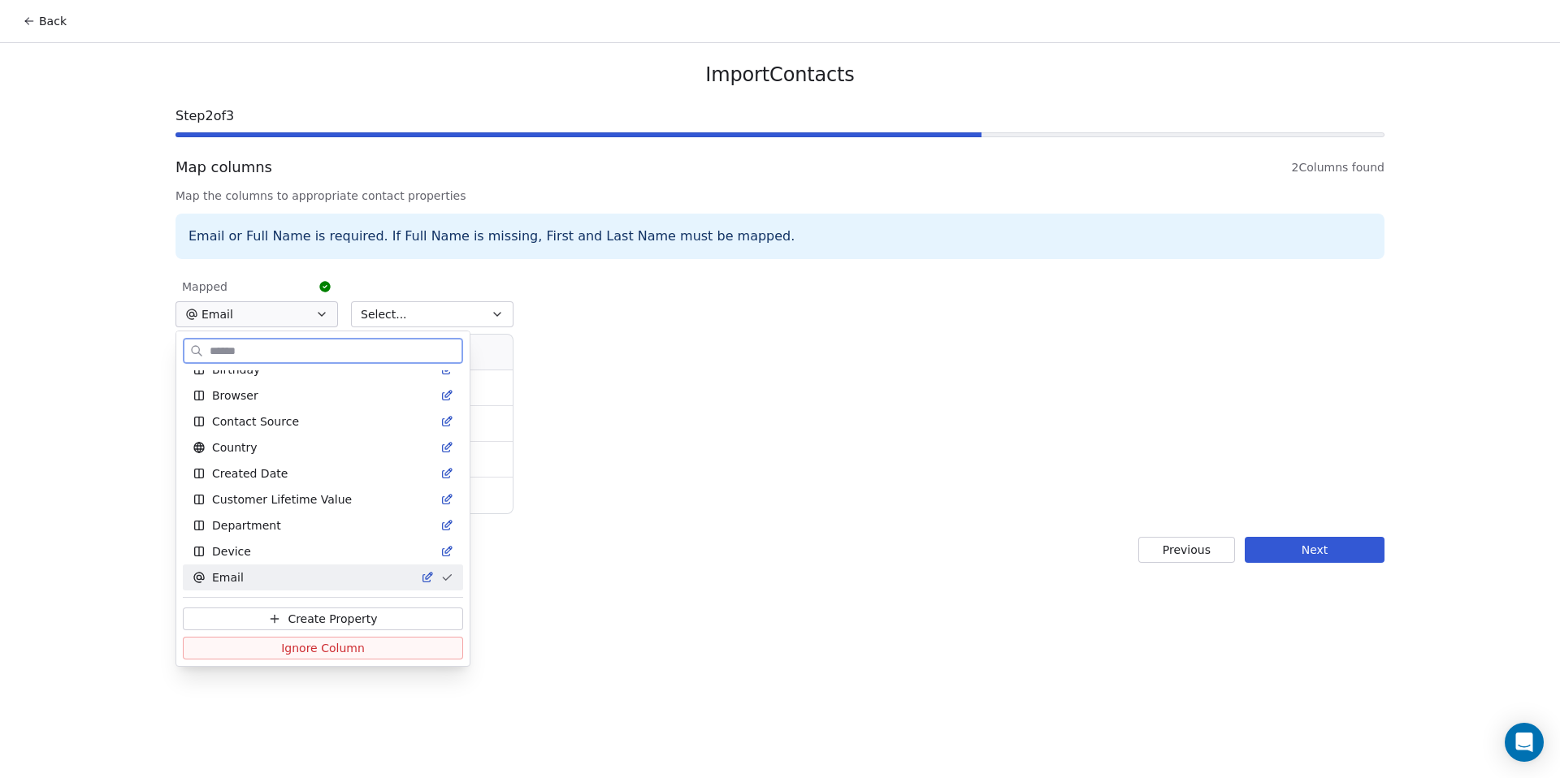
click at [366, 651] on button "Ignore Column" at bounding box center [323, 648] width 280 height 23
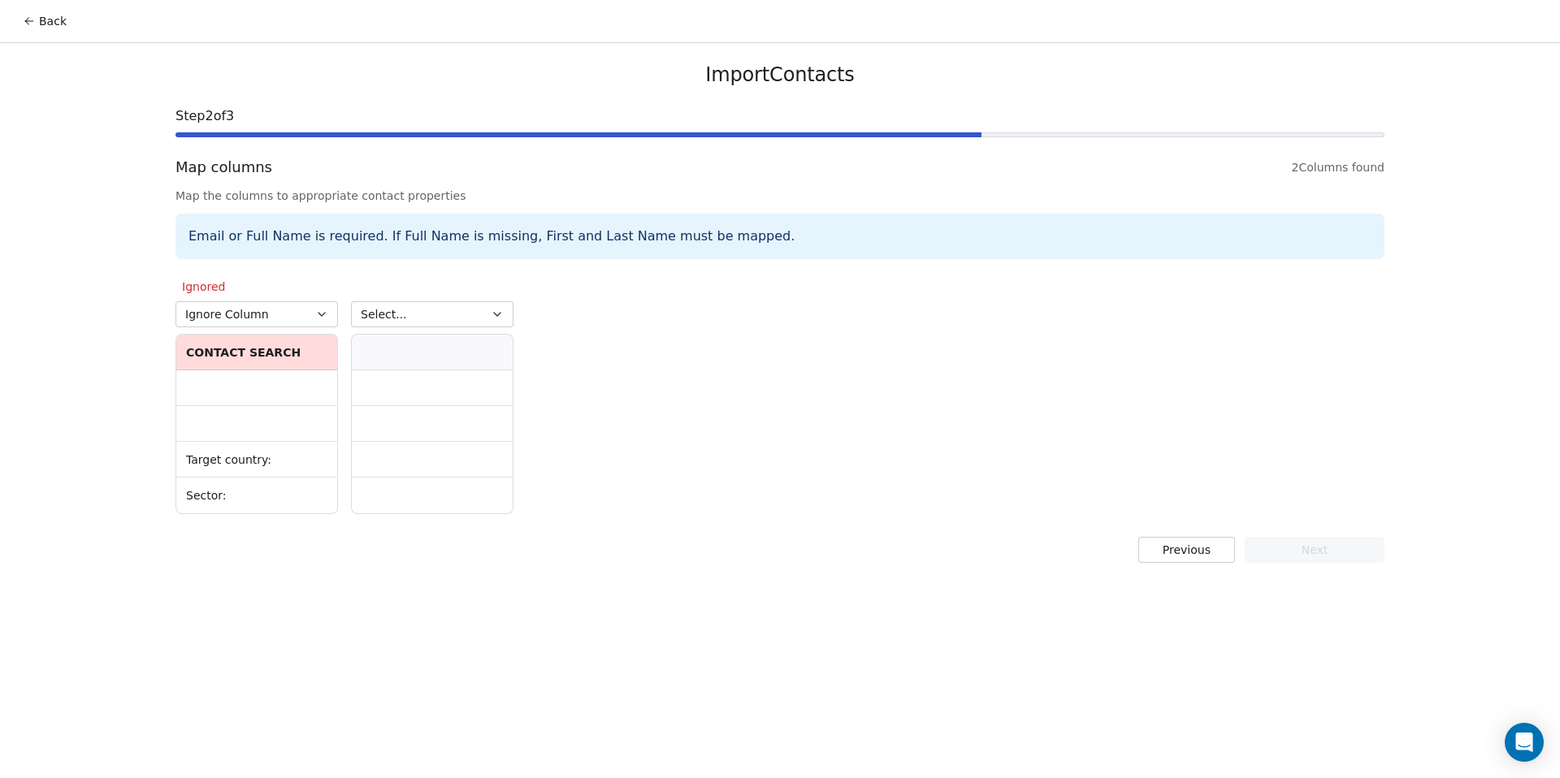
click at [435, 309] on button "Select..." at bounding box center [432, 314] width 162 height 26
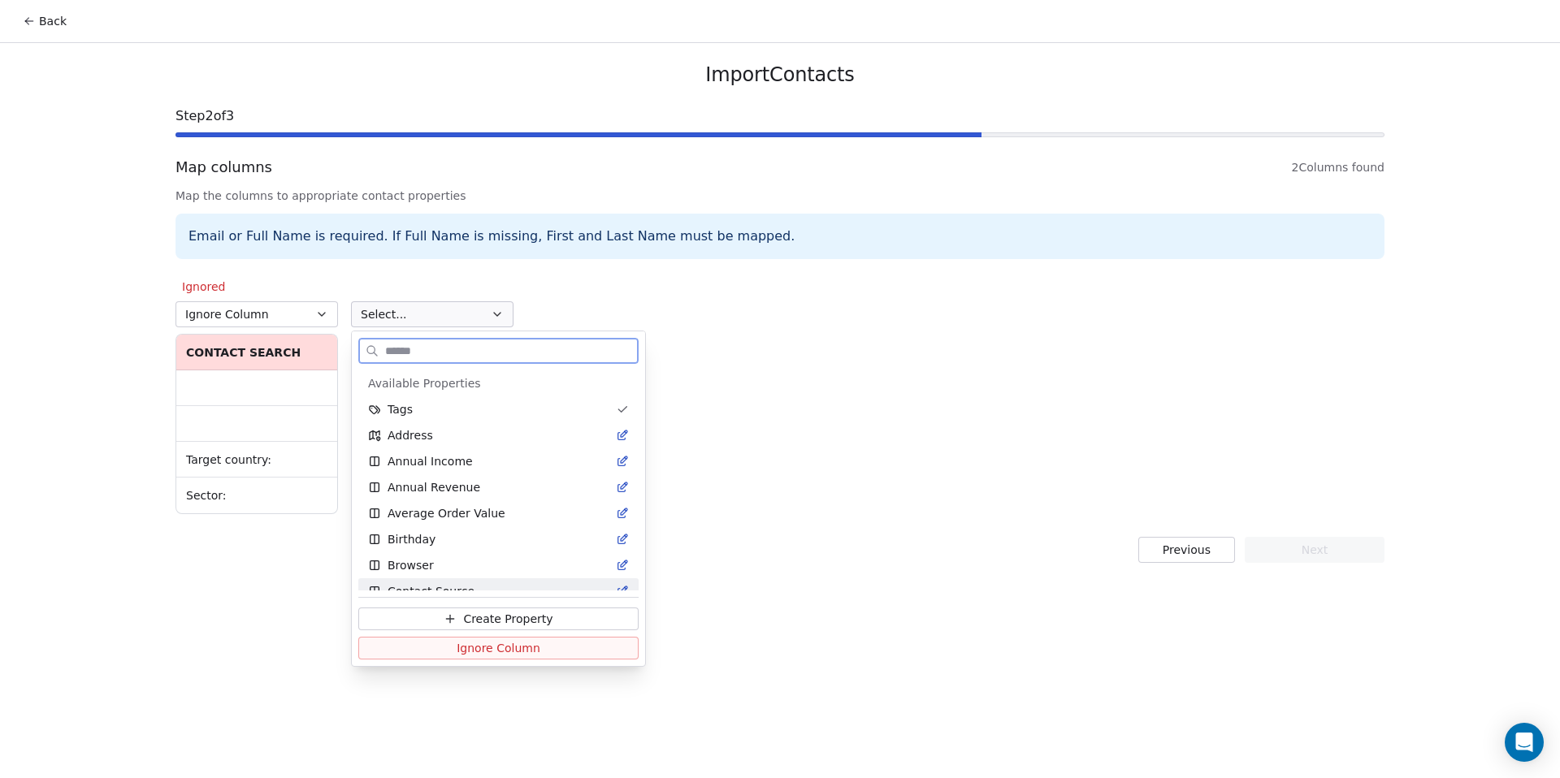
click at [432, 649] on button "Ignore Column" at bounding box center [498, 648] width 280 height 23
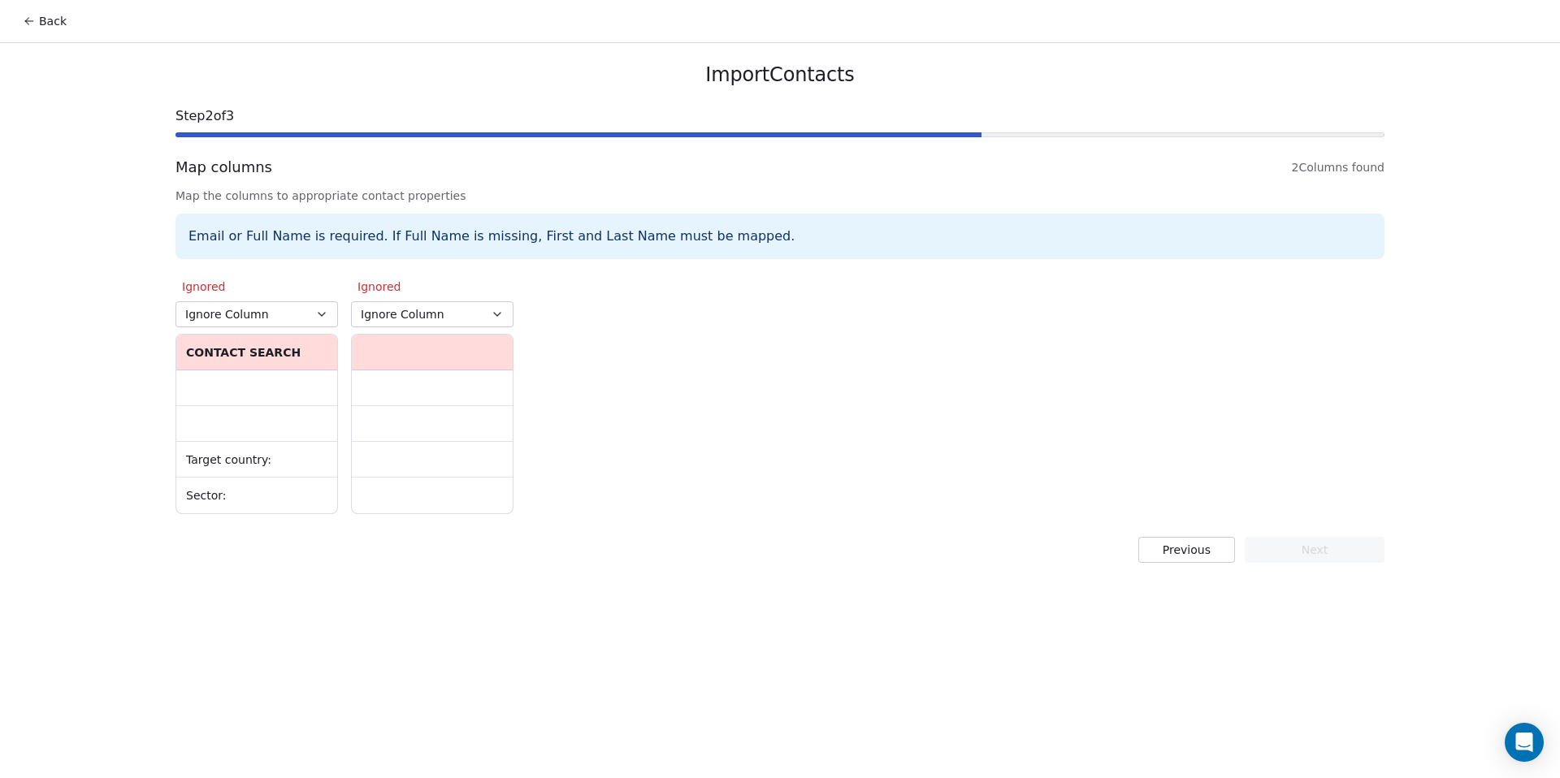
click at [1144, 548] on button "Previous" at bounding box center [1186, 550] width 97 height 26
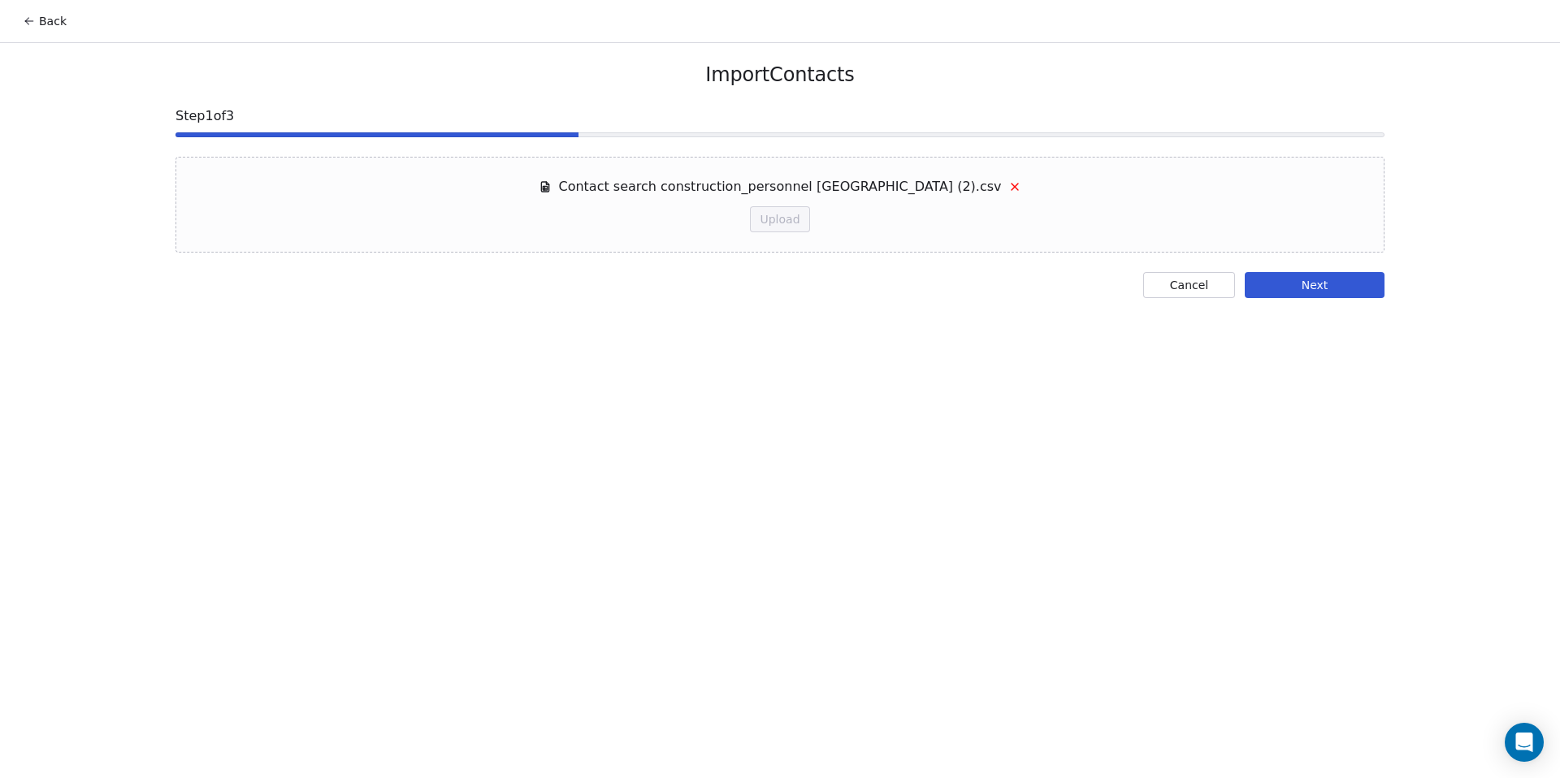
click at [1167, 283] on button "Cancel" at bounding box center [1189, 285] width 92 height 26
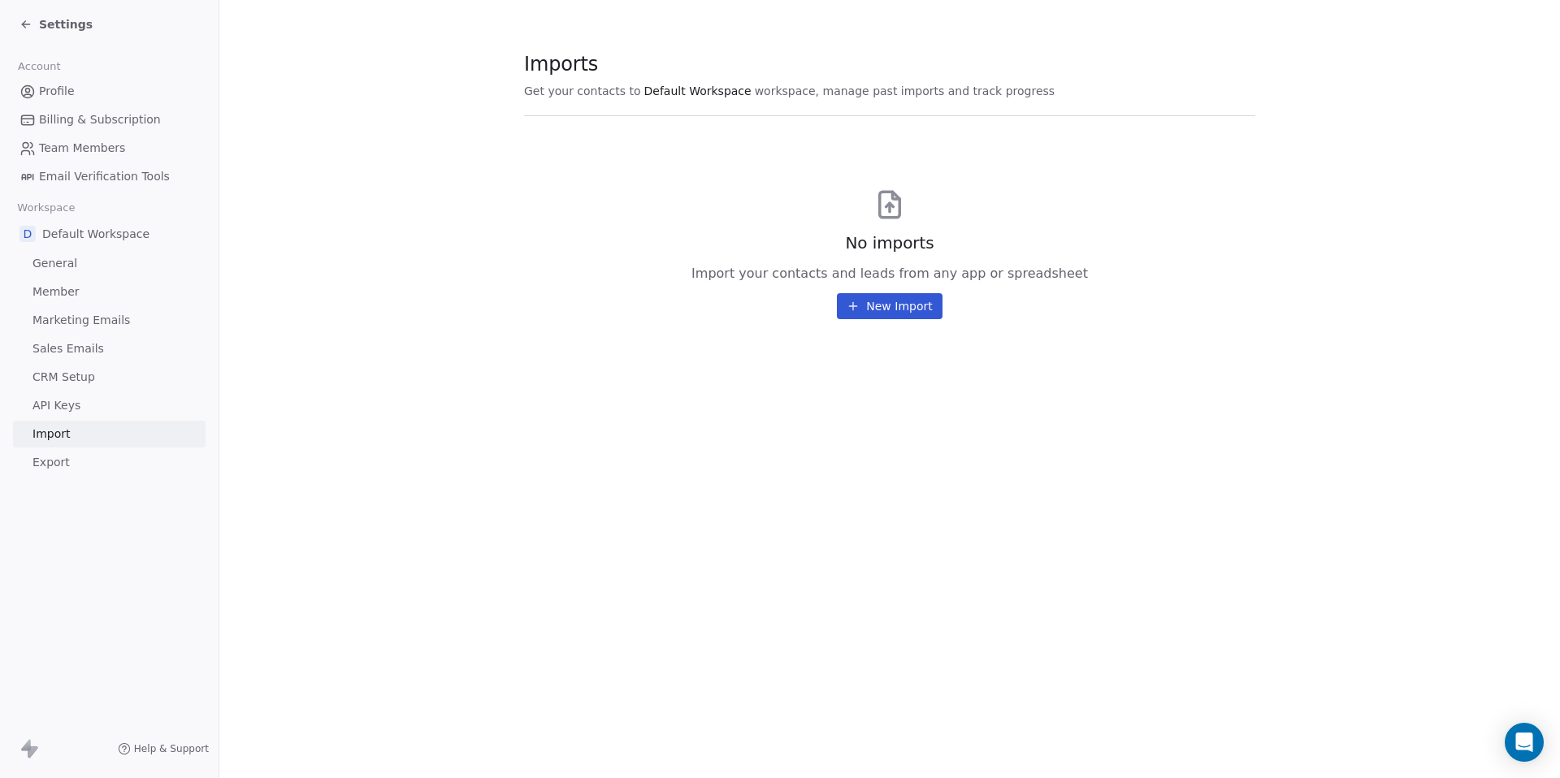
click at [892, 310] on button "New Import" at bounding box center [889, 306] width 105 height 26
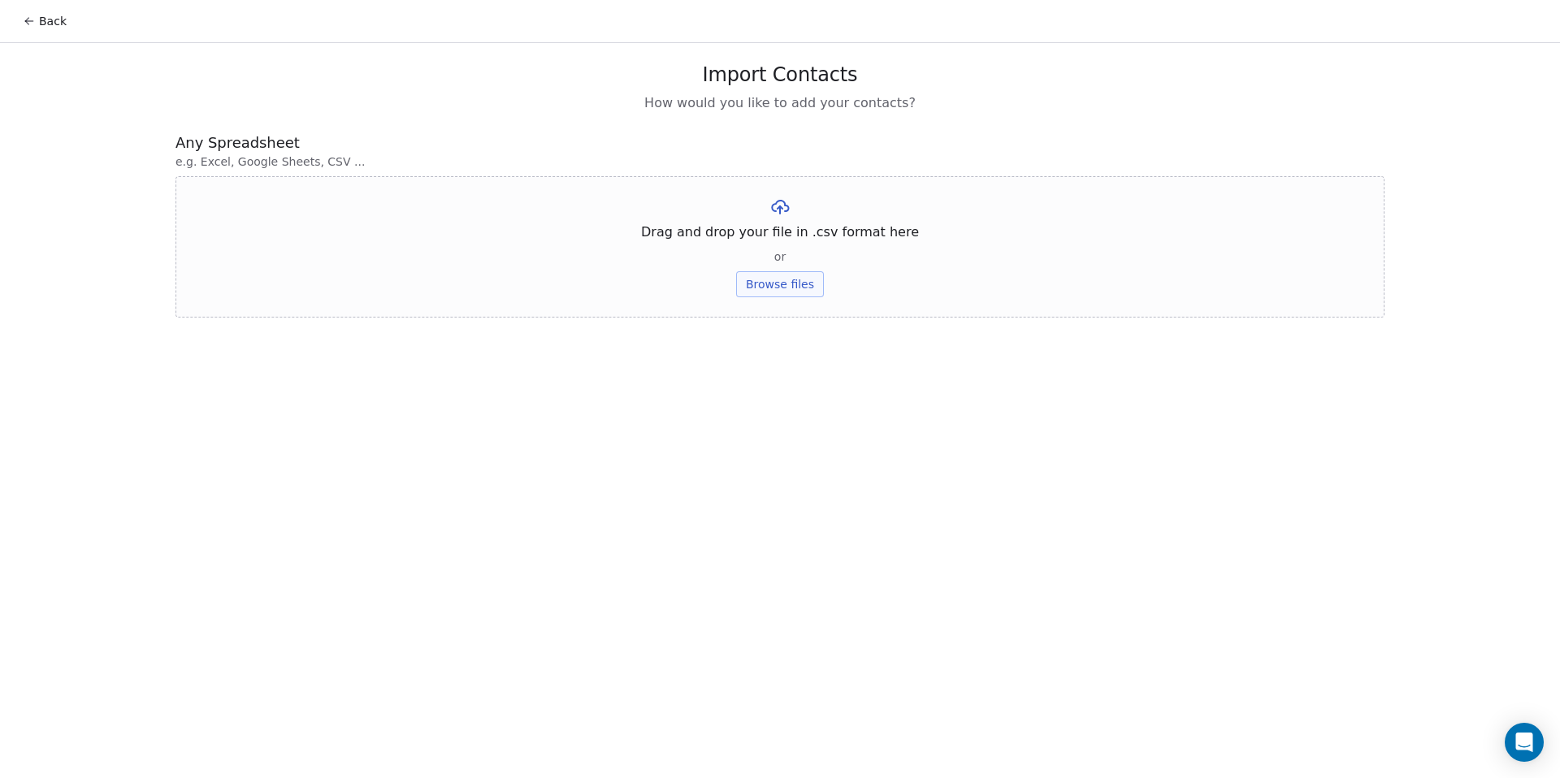
click at [802, 288] on button "Browse files" at bounding box center [780, 284] width 88 height 26
click at [776, 227] on button "Upload" at bounding box center [779, 239] width 59 height 26
